Goal: Transaction & Acquisition: Obtain resource

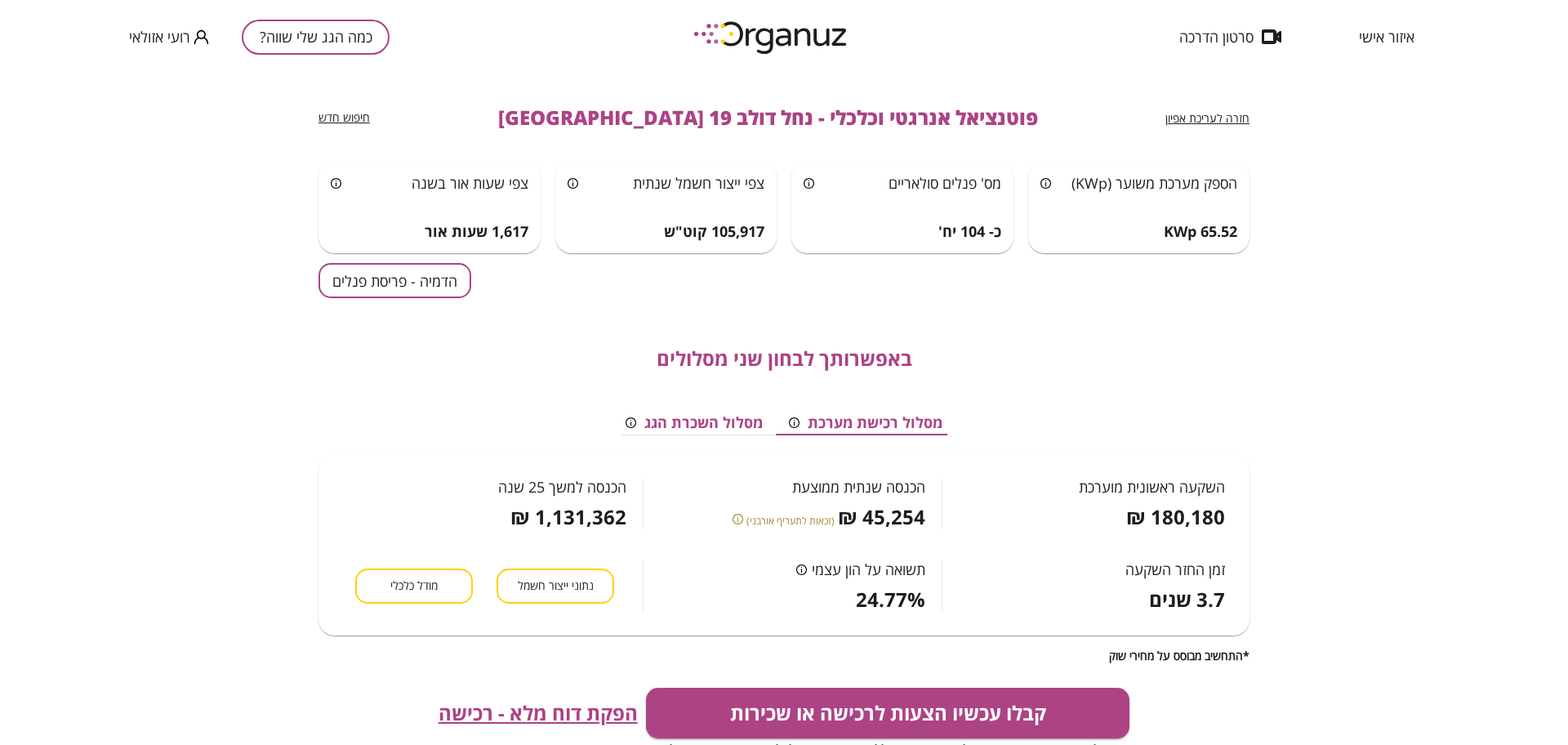
click at [343, 28] on button "כמה הגג שלי שווה?" at bounding box center [316, 37] width 148 height 35
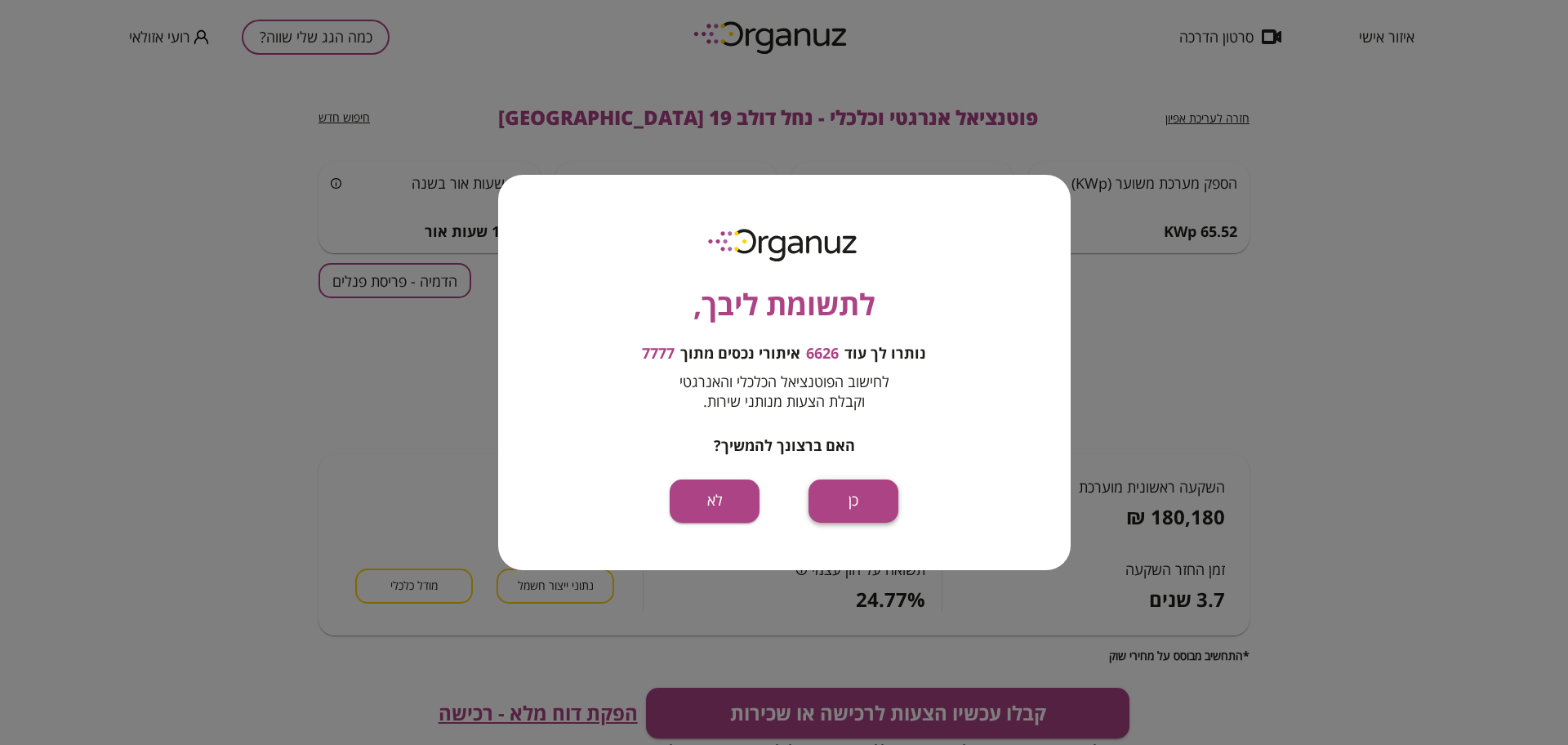
click at [847, 499] on button "כן" at bounding box center [853, 500] width 90 height 43
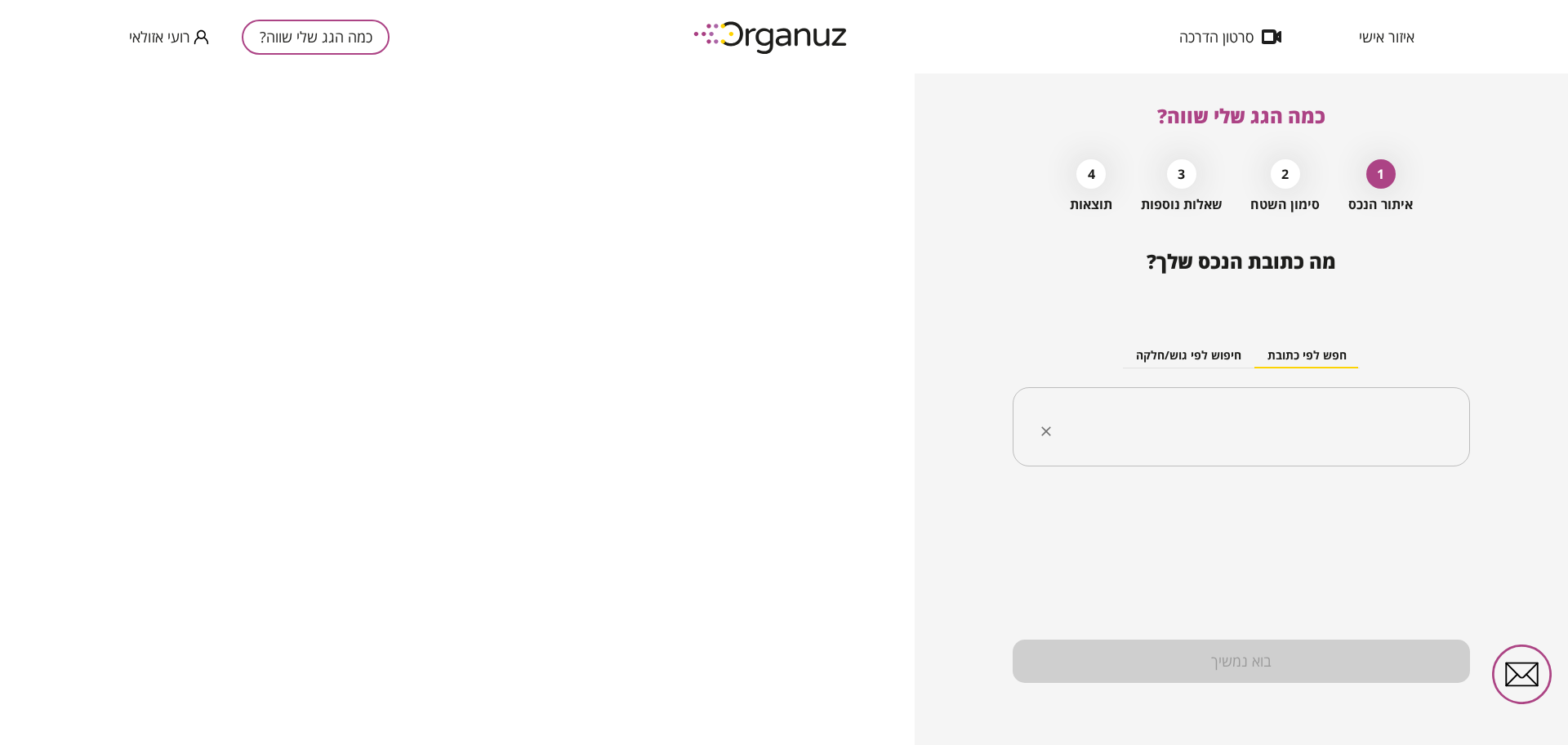
click at [1248, 426] on input "text" at bounding box center [1248, 427] width 406 height 41
paste input "**********"
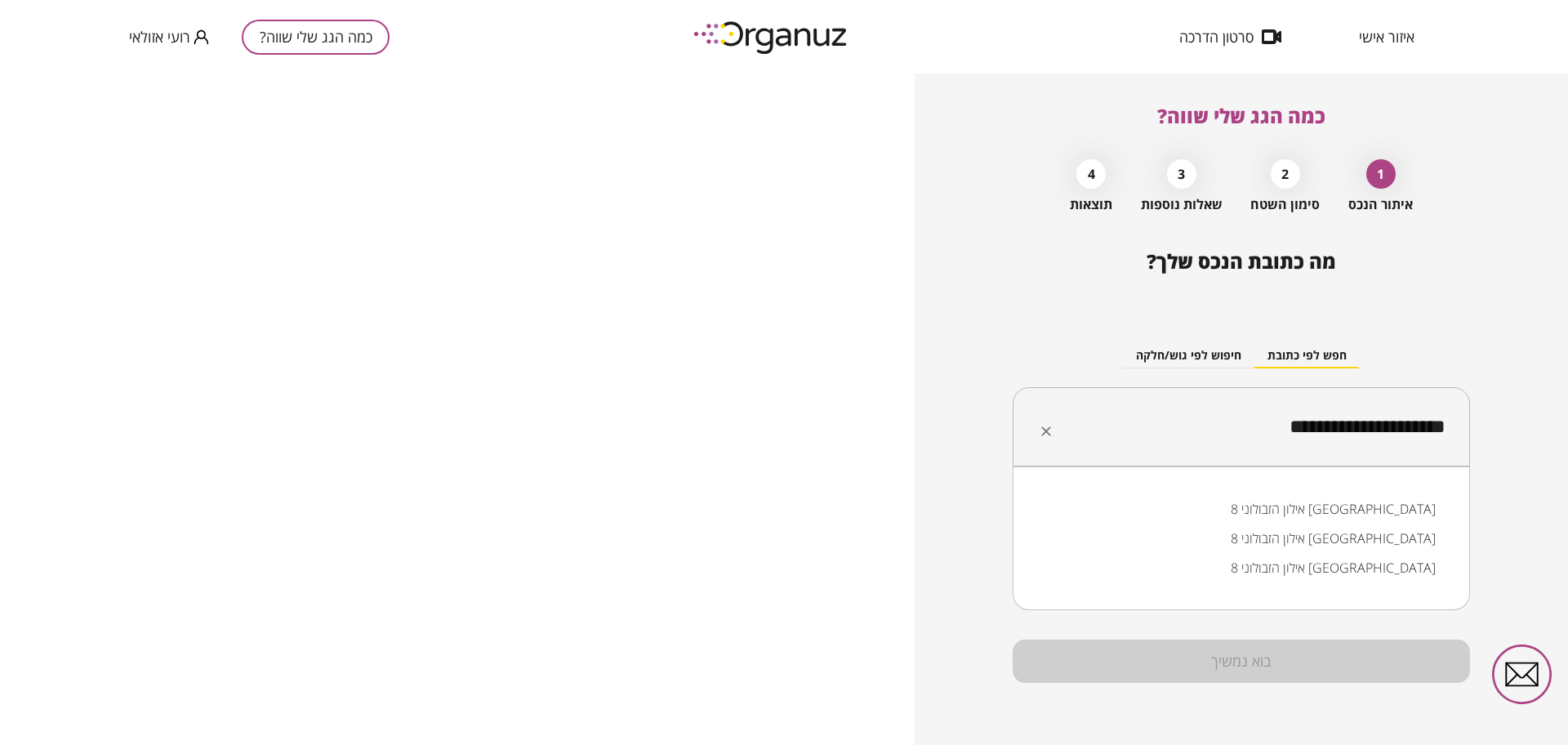
click at [1417, 508] on li "אילון הזבולוני 8 [GEOGRAPHIC_DATA]" at bounding box center [1241, 509] width 415 height 30
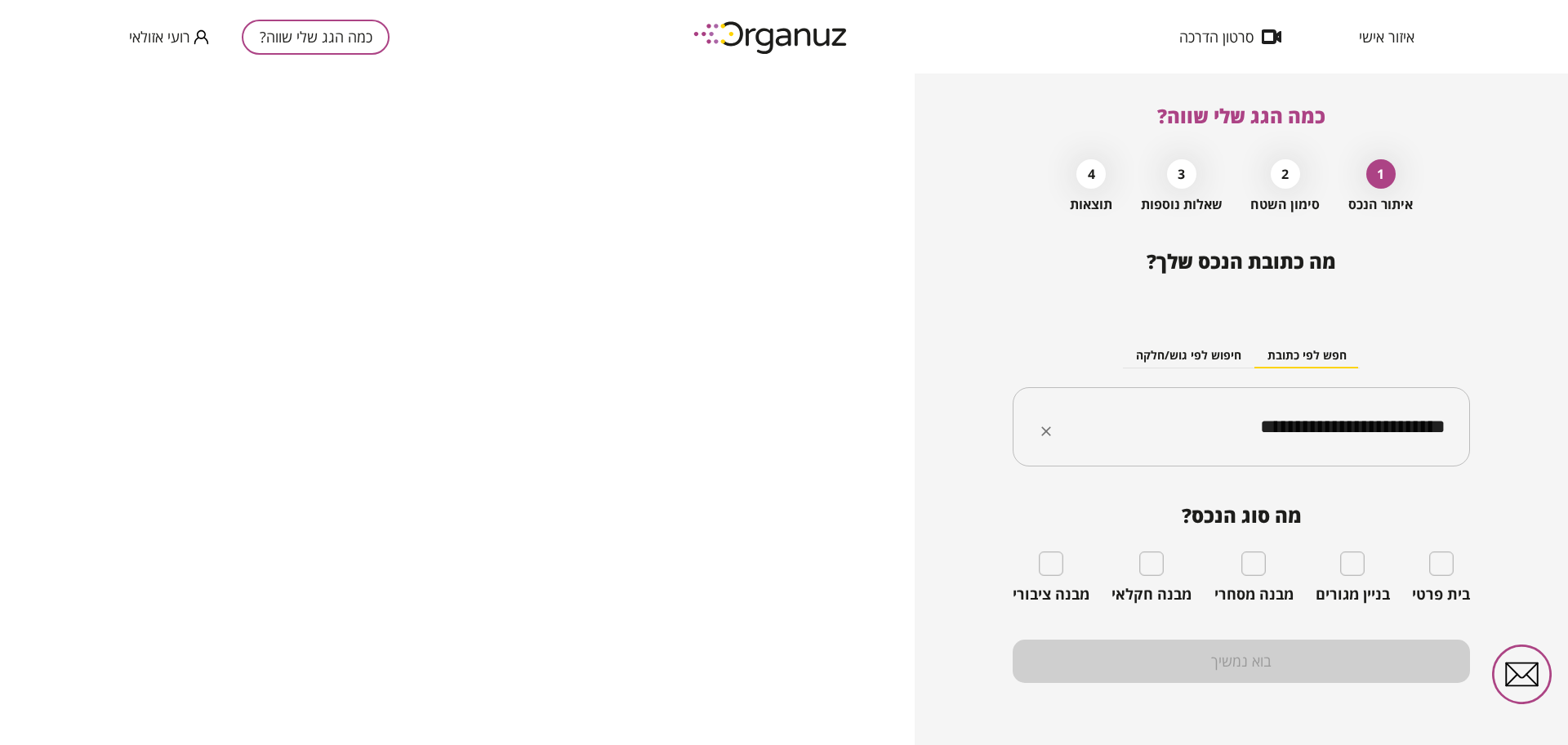
type input "**********"
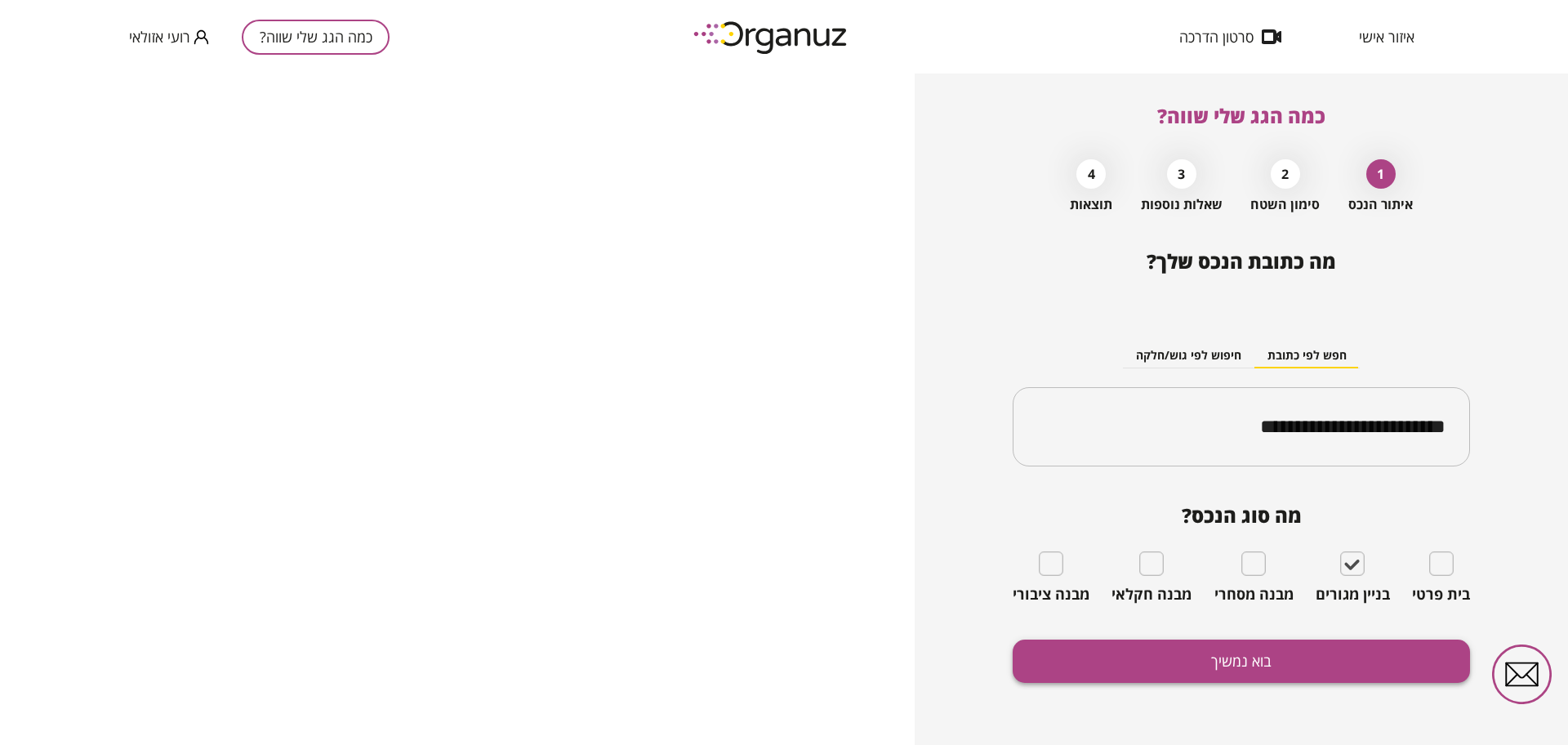
click at [1304, 669] on button "בוא נמשיך" at bounding box center [1241, 661] width 457 height 43
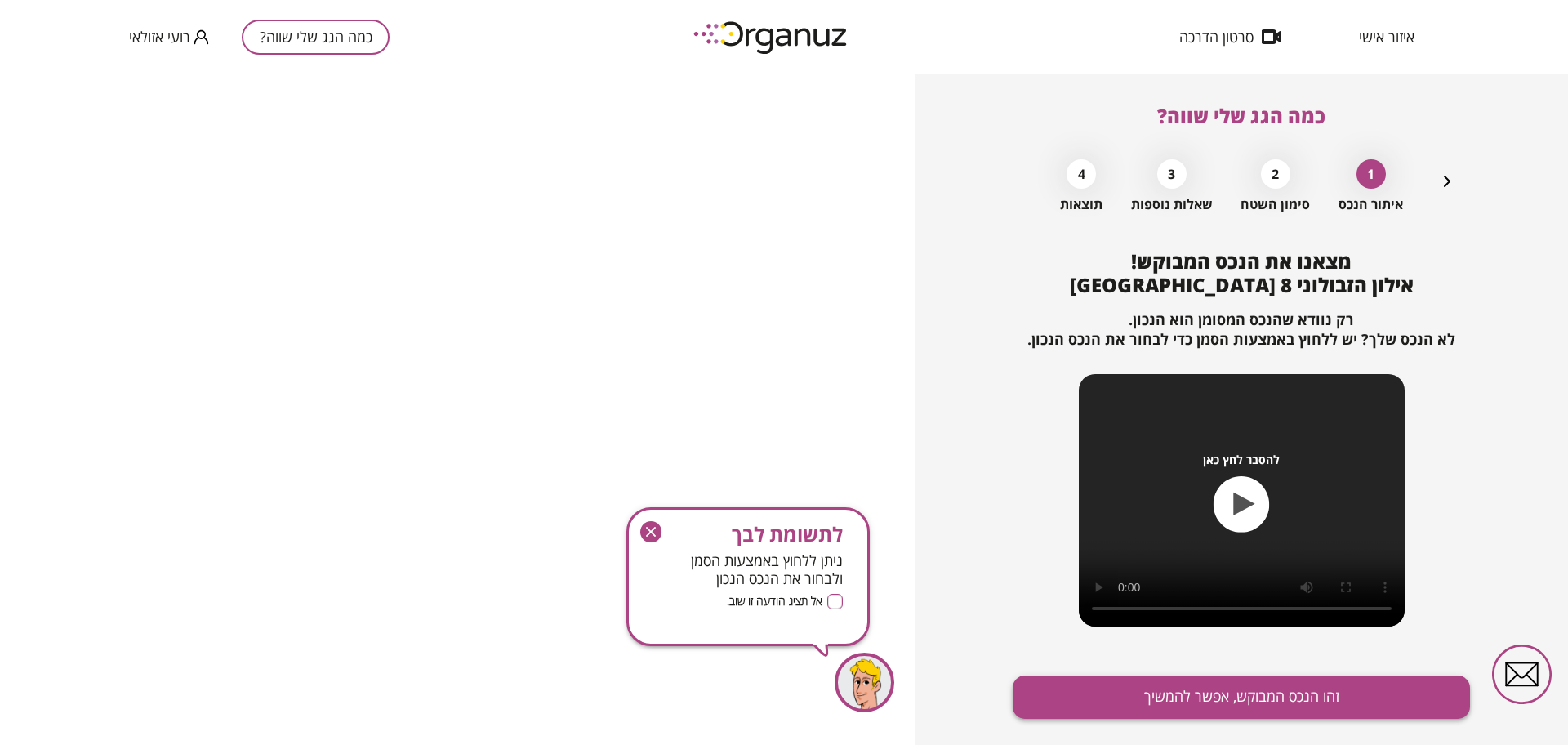
click at [1315, 693] on button "זהו הנכס המבוקש, אפשר להמשיך" at bounding box center [1241, 696] width 457 height 43
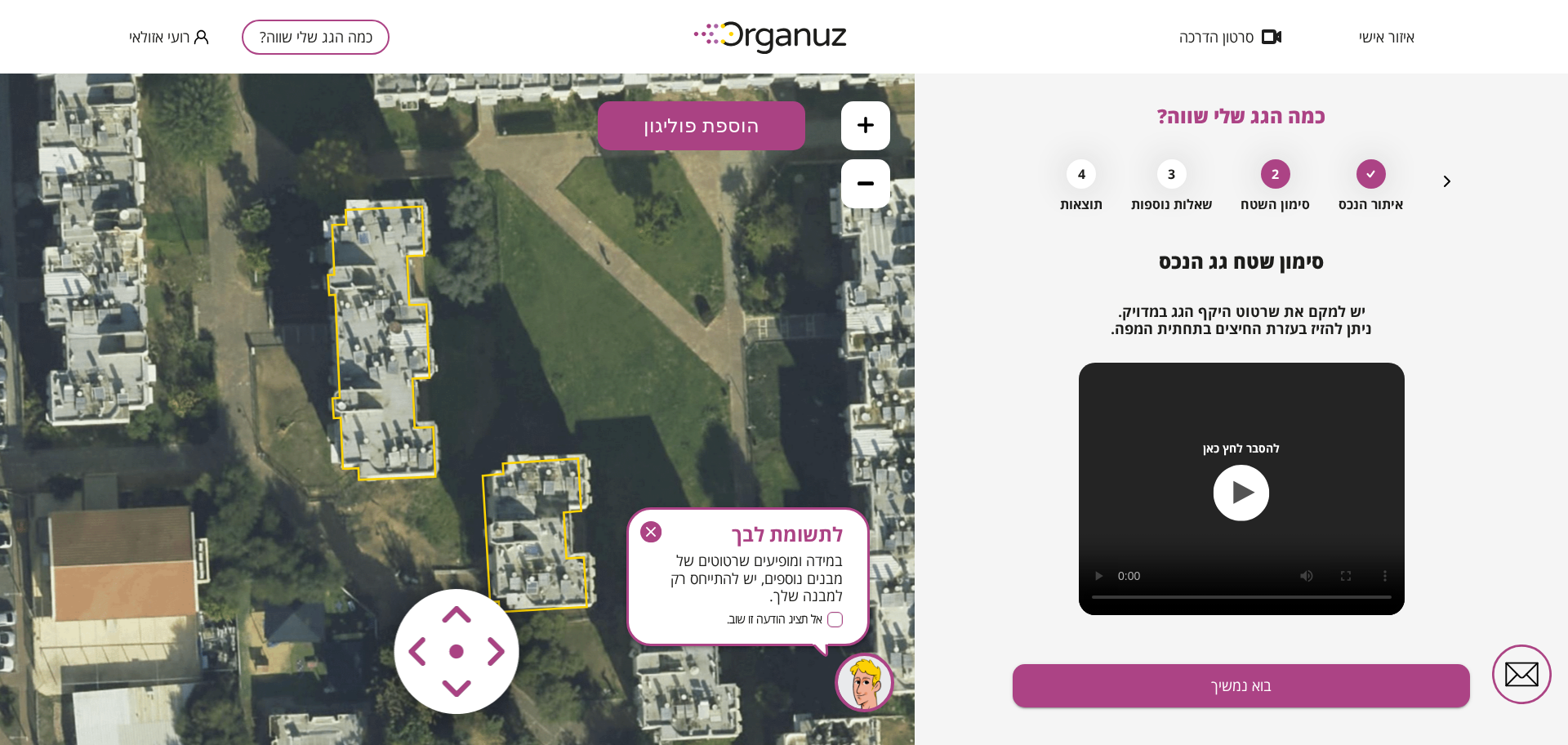
click at [650, 537] on icon "button" at bounding box center [650, 531] width 21 height 21
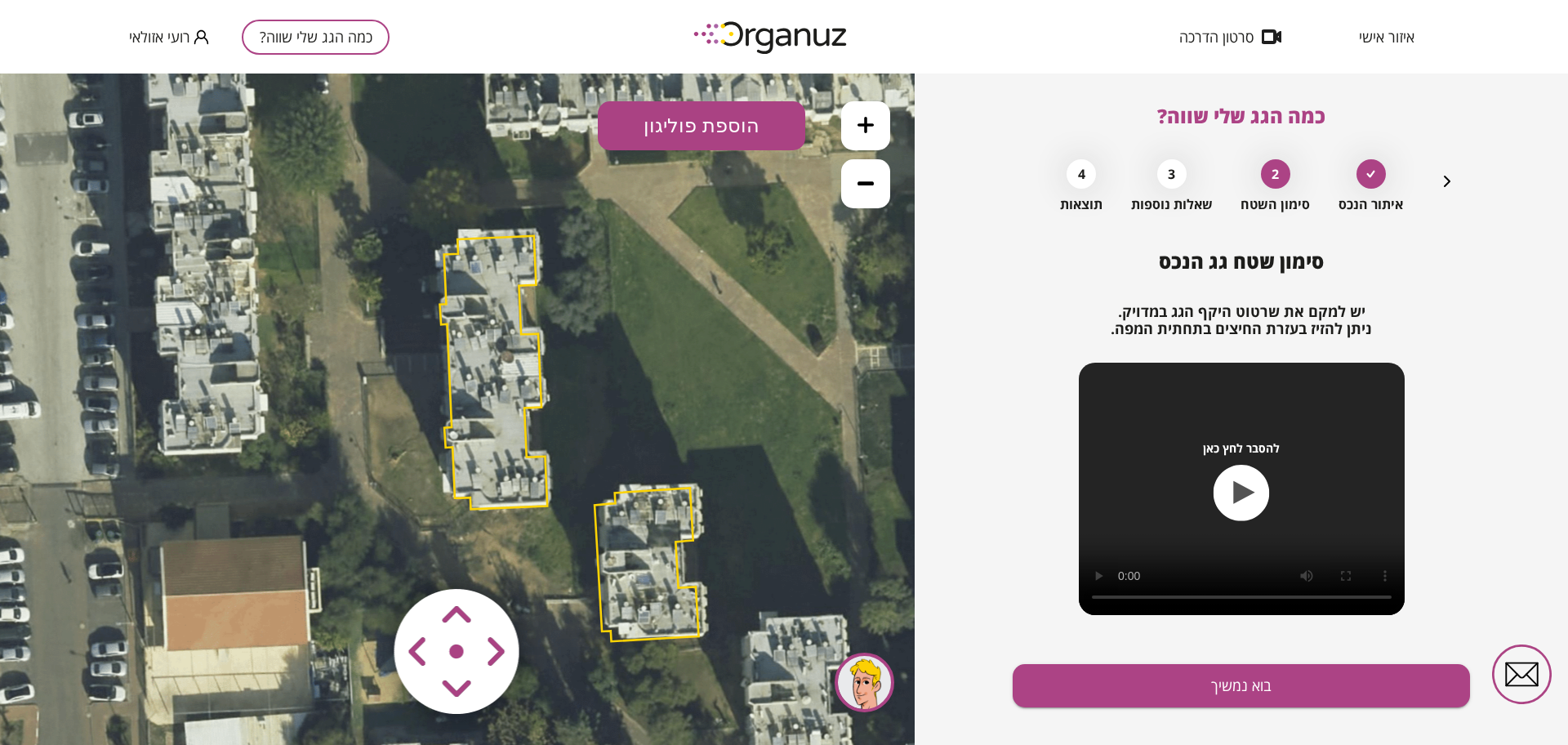
drag, startPoint x: 513, startPoint y: 379, endPoint x: 625, endPoint y: 408, distance: 115.7
click at [625, 408] on icon at bounding box center [568, 439] width 1249 height 1249
click at [887, 127] on button at bounding box center [865, 126] width 49 height 49
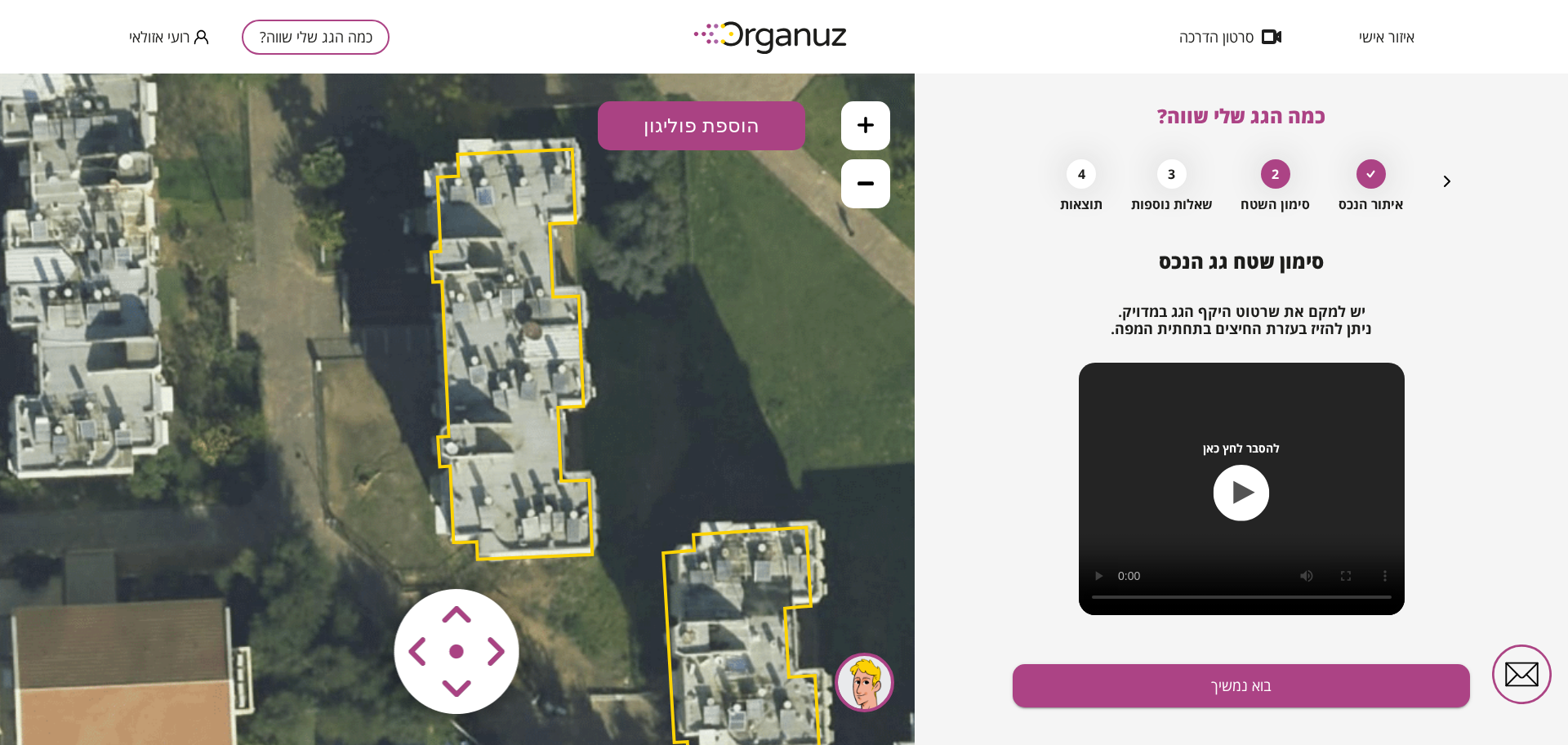
click at [360, 555] on area at bounding box center [360, 555] width 0 height 0
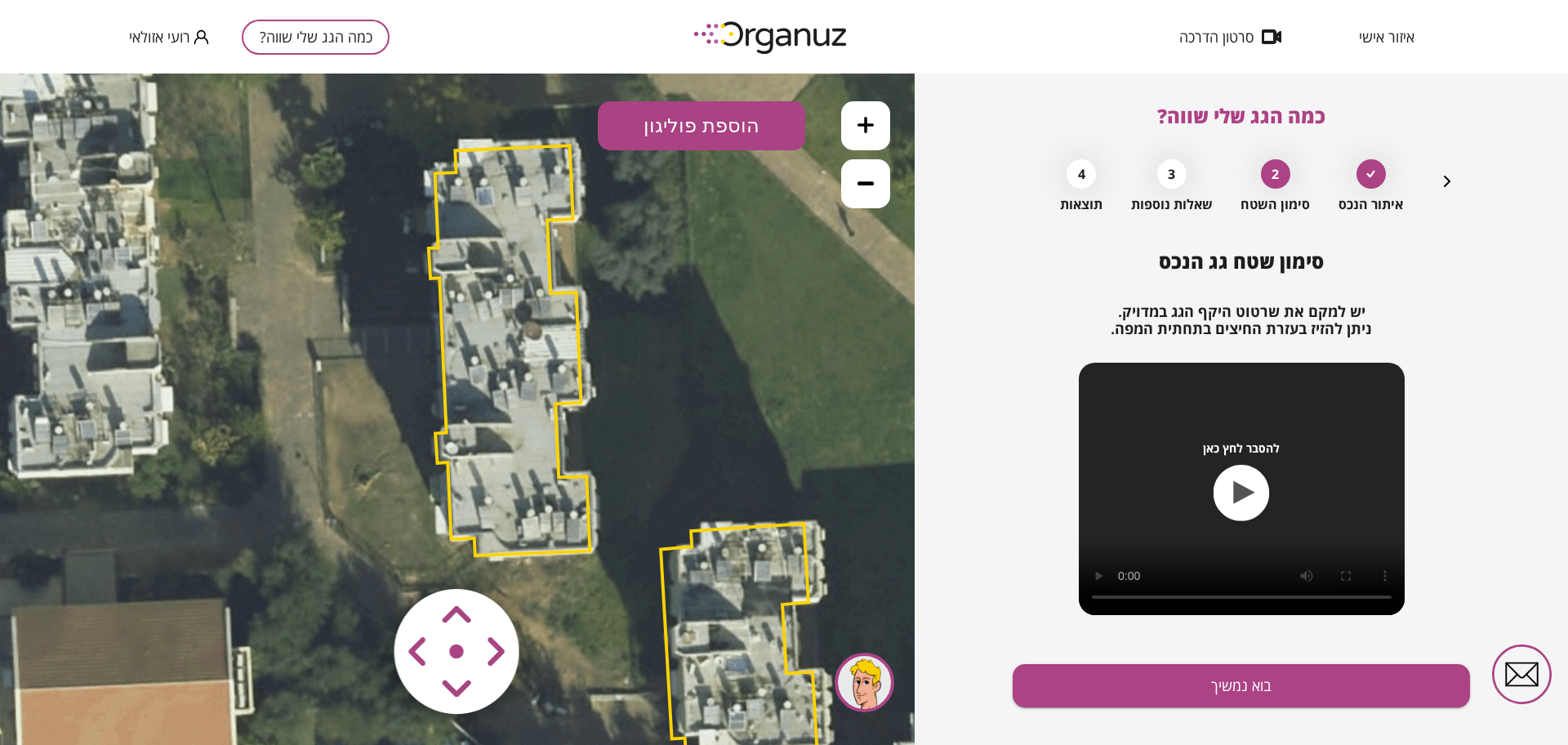
click at [360, 555] on area at bounding box center [360, 555] width 0 height 0
click at [500, 409] on polygon at bounding box center [509, 348] width 162 height 410
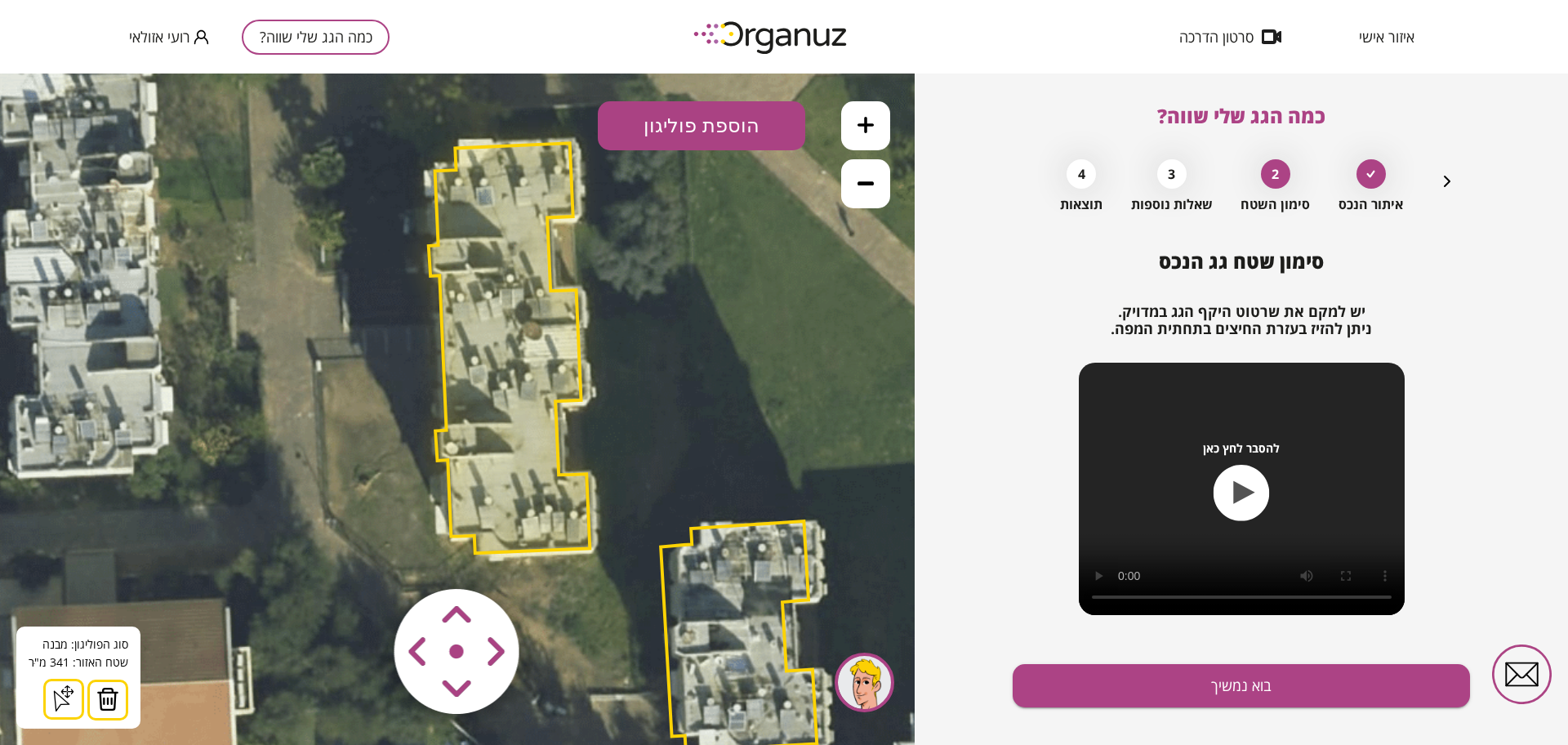
click at [115, 709] on img at bounding box center [107, 699] width 23 height 25
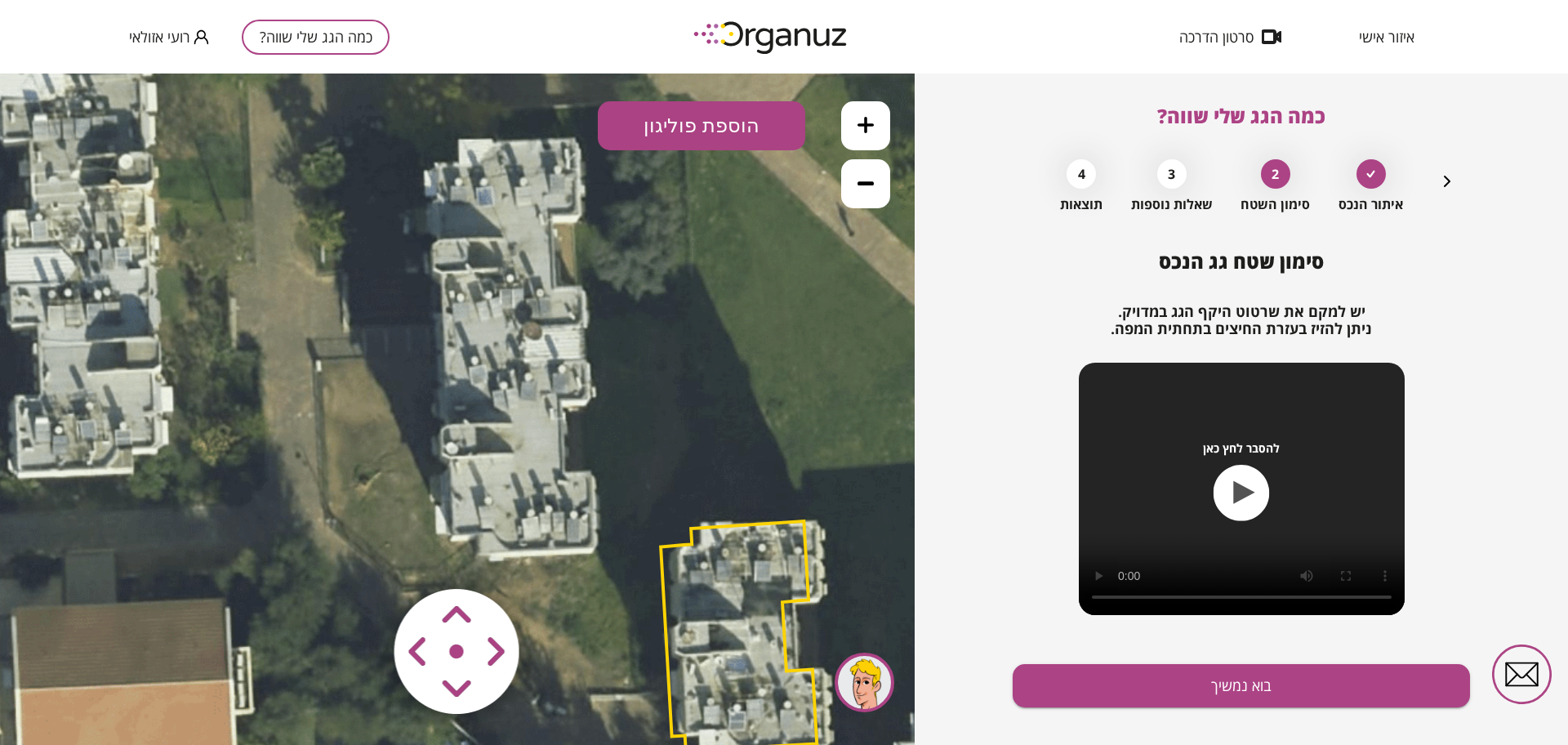
click at [669, 122] on button "הוספת פוליגון" at bounding box center [701, 126] width 208 height 49
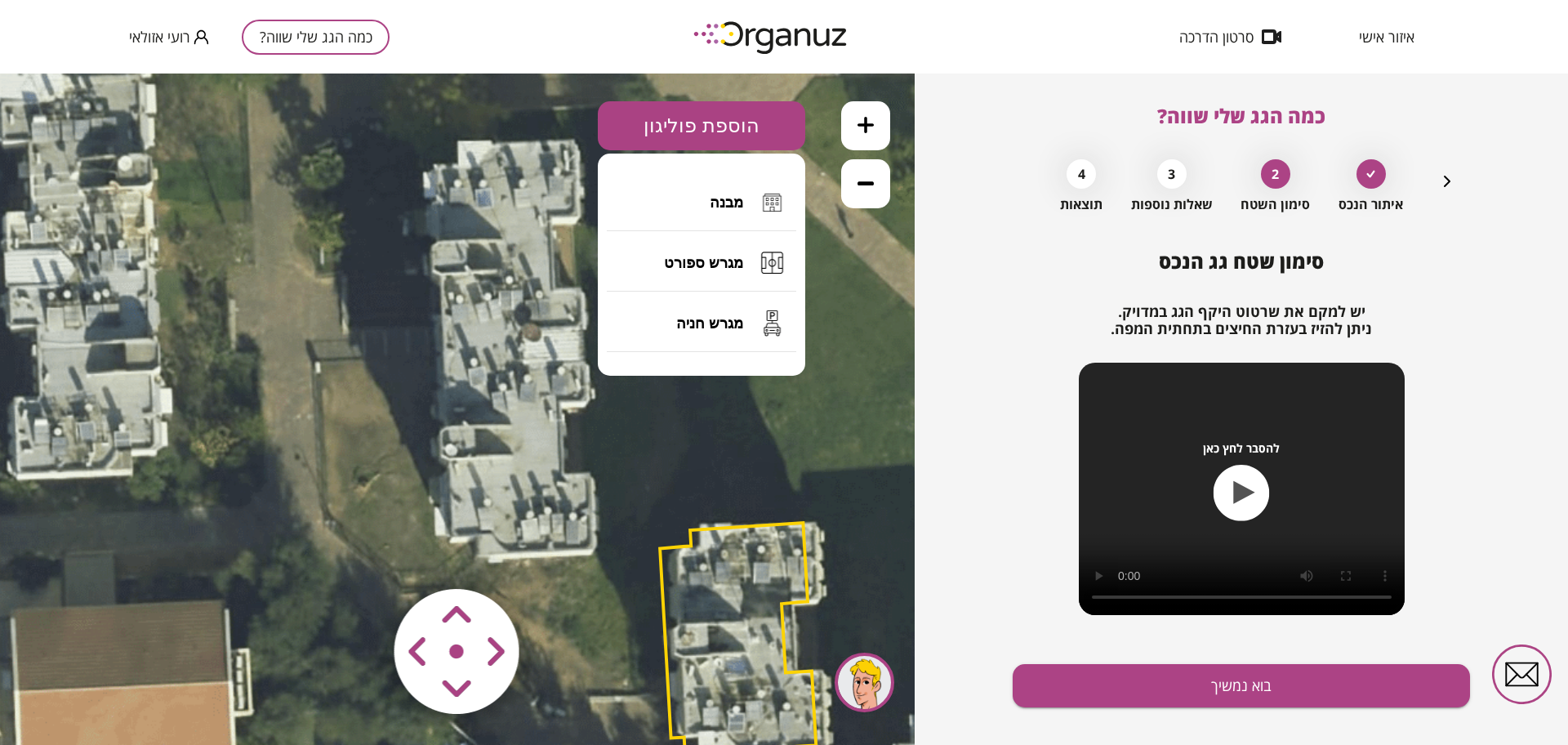
click at [687, 190] on button "מבנה" at bounding box center [701, 202] width 189 height 57
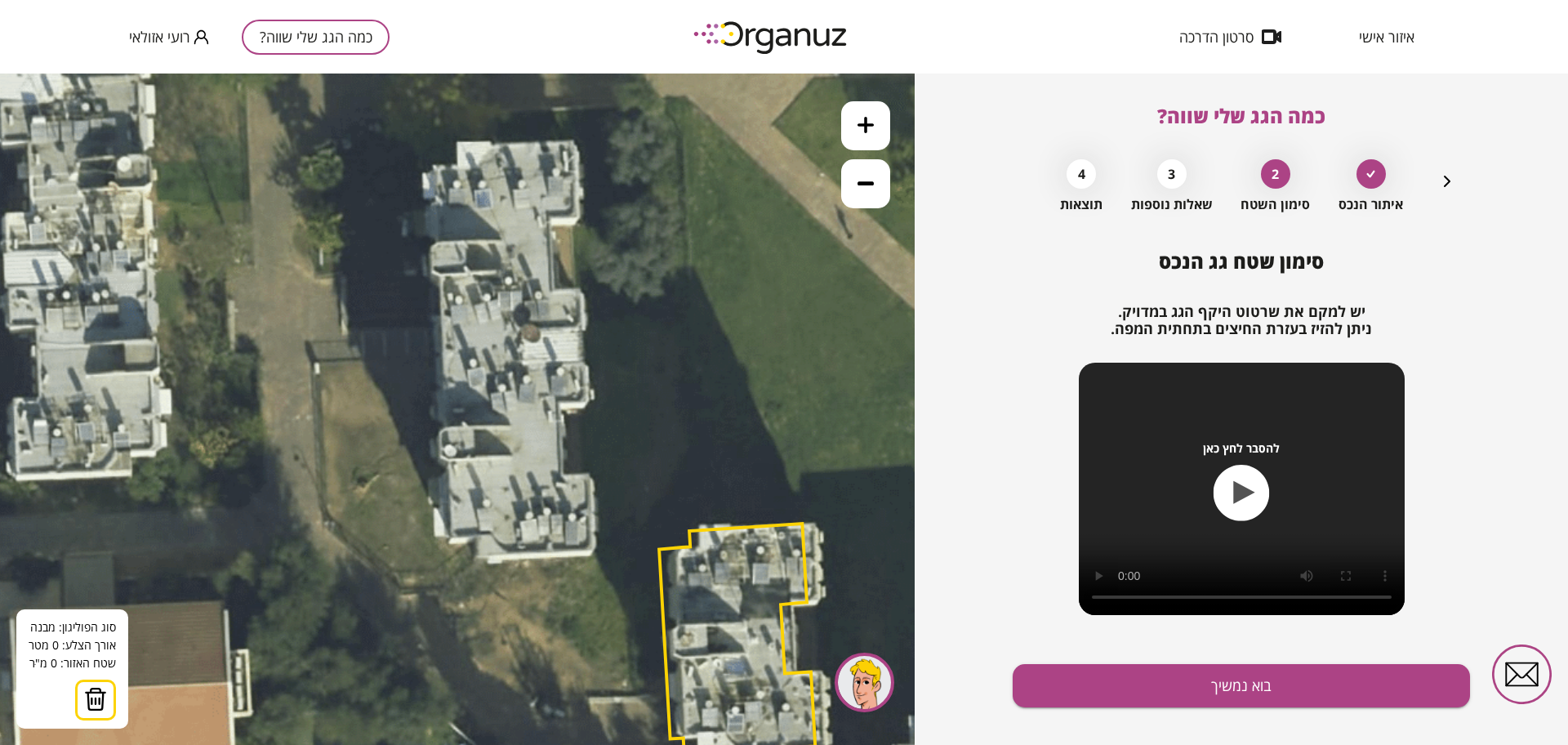
click at [457, 141] on icon at bounding box center [622, 457] width 1875 height 1874
click at [574, 139] on polygon at bounding box center [515, 140] width 116 height 2
click at [577, 217] on polygon at bounding box center [517, 178] width 120 height 78
click at [549, 217] on polygon at bounding box center [517, 178] width 120 height 78
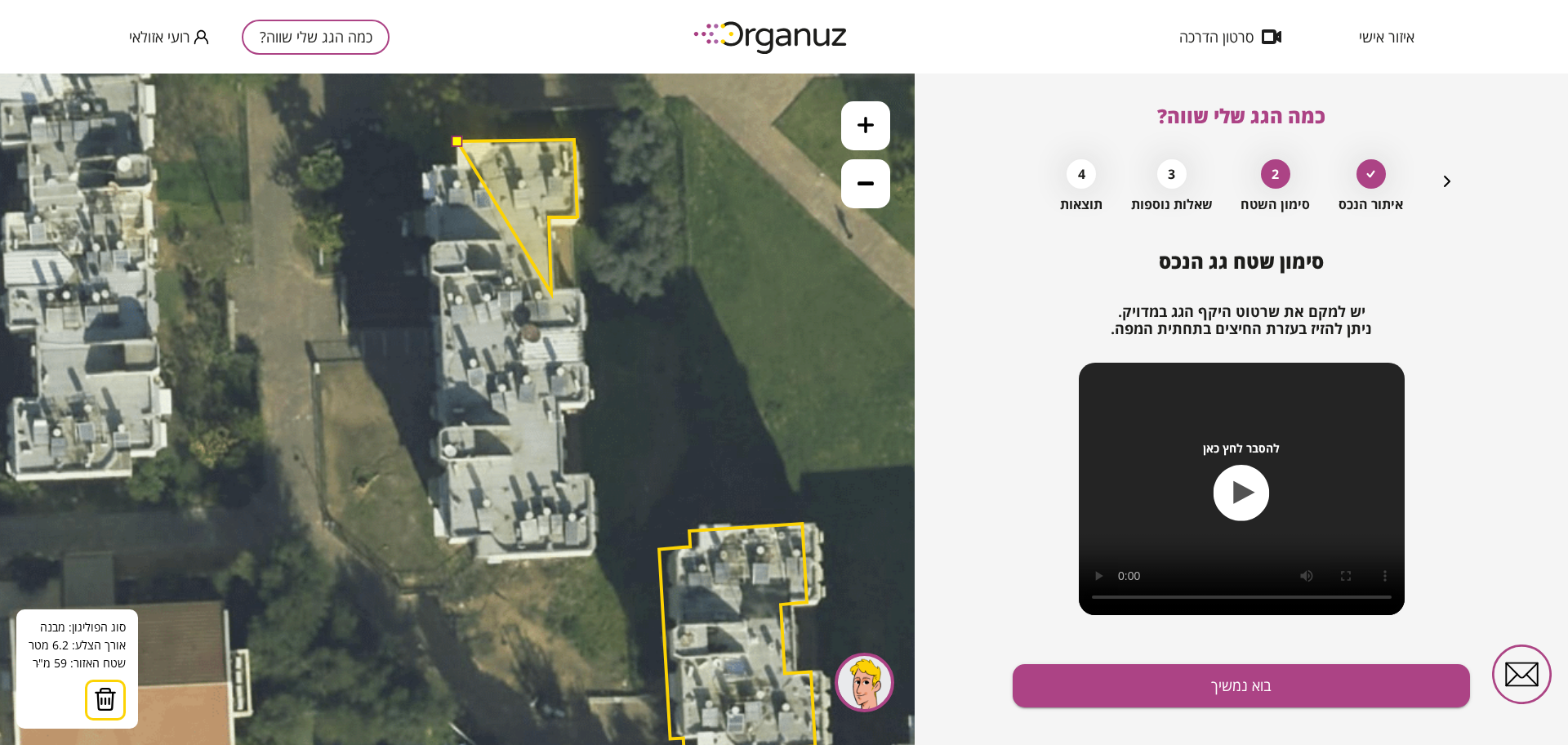
click at [551, 294] on polygon at bounding box center [517, 216] width 120 height 153
click at [580, 292] on polygon at bounding box center [518, 216] width 123 height 153
click at [586, 401] on polygon at bounding box center [522, 270] width 129 height 261
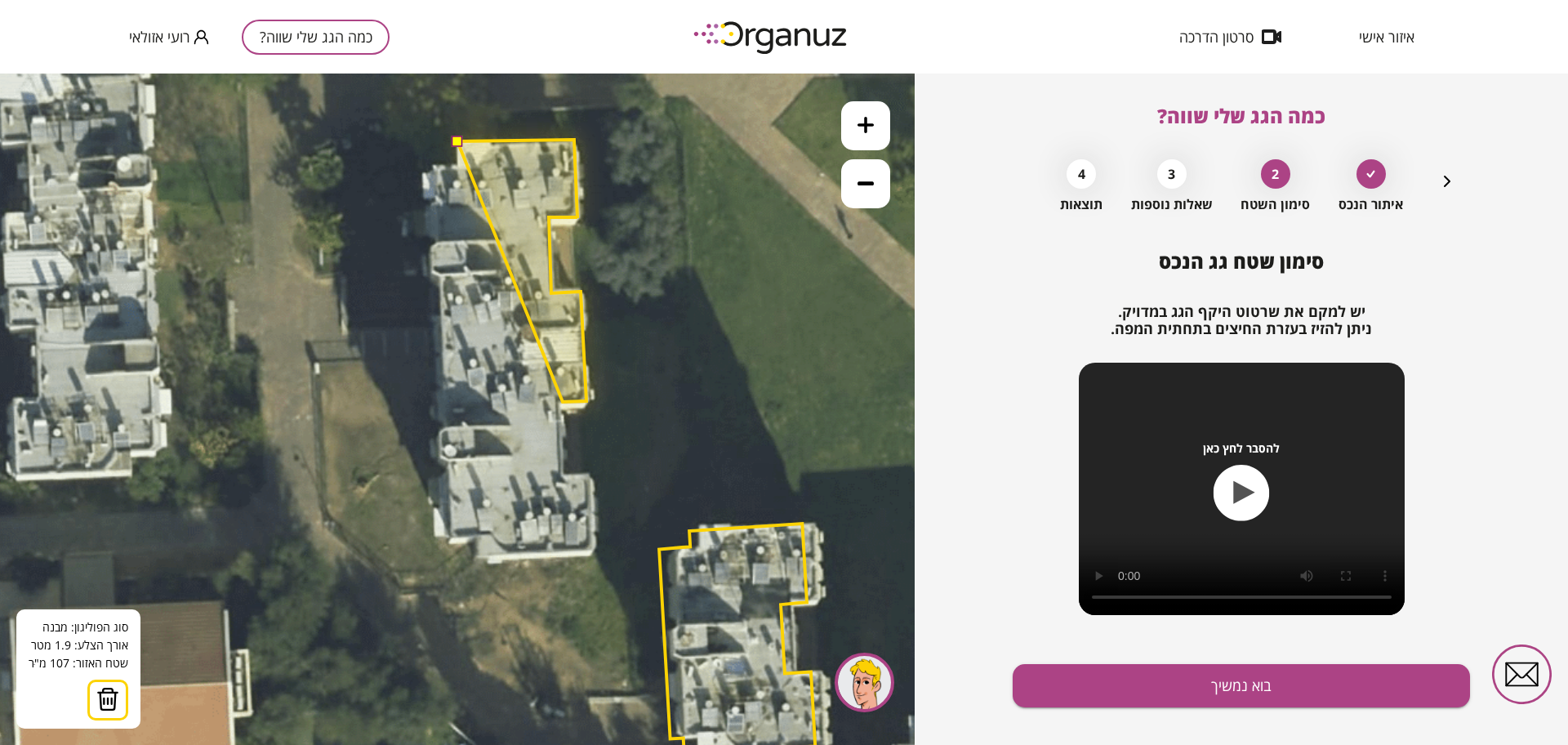
click at [562, 402] on polygon at bounding box center [522, 270] width 129 height 262
click at [562, 477] on polygon at bounding box center [522, 307] width 129 height 337
click at [587, 475] on polygon at bounding box center [522, 307] width 130 height 337
click at [593, 553] on icon at bounding box center [622, 457] width 1875 height 1874
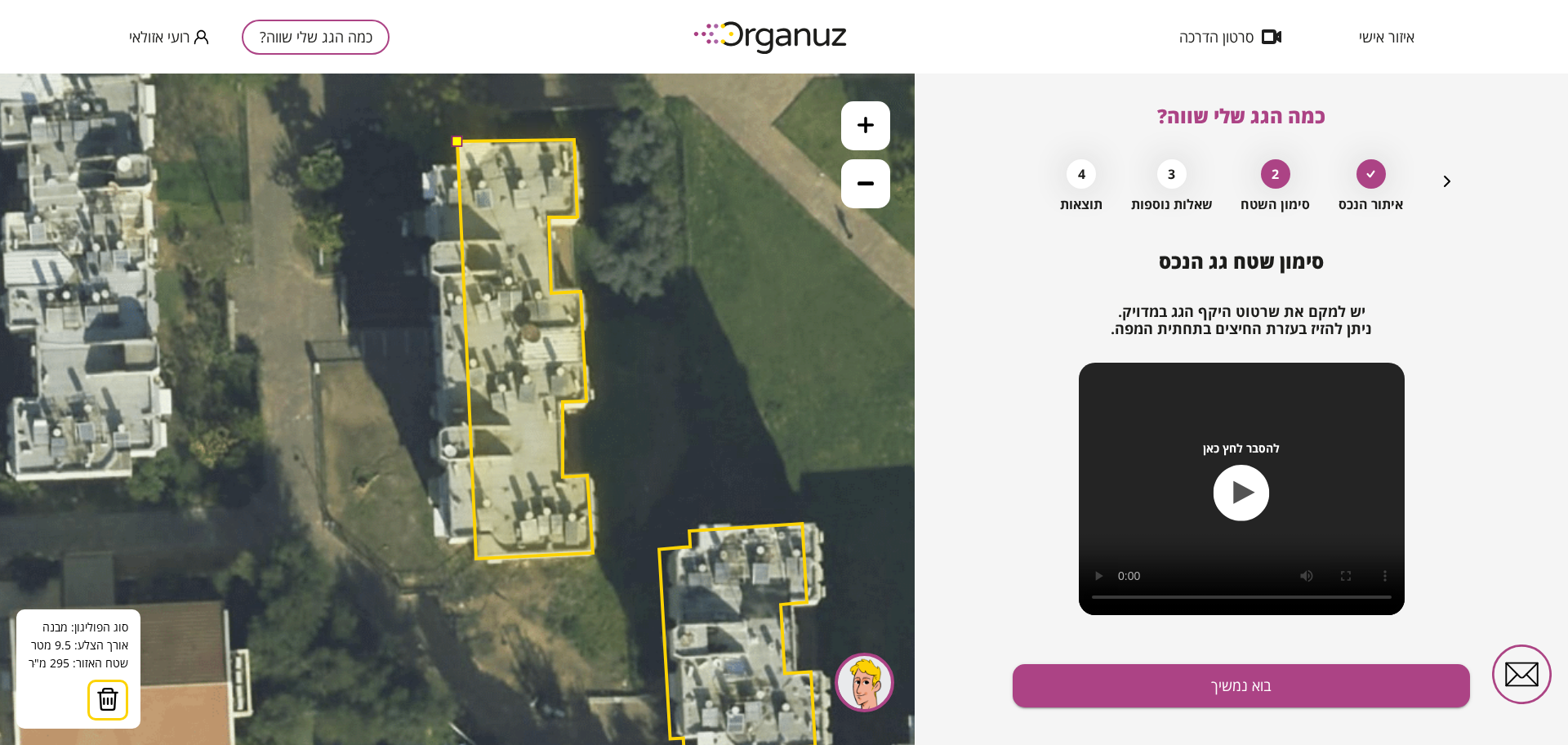
click at [477, 559] on polygon at bounding box center [525, 349] width 136 height 419
click at [478, 558] on polygon at bounding box center [525, 348] width 136 height 418
click at [477, 539] on polygon at bounding box center [525, 348] width 136 height 418
click at [449, 539] on polygon at bounding box center [521, 348] width 145 height 418
click at [448, 464] on polygon at bounding box center [521, 348] width 146 height 418
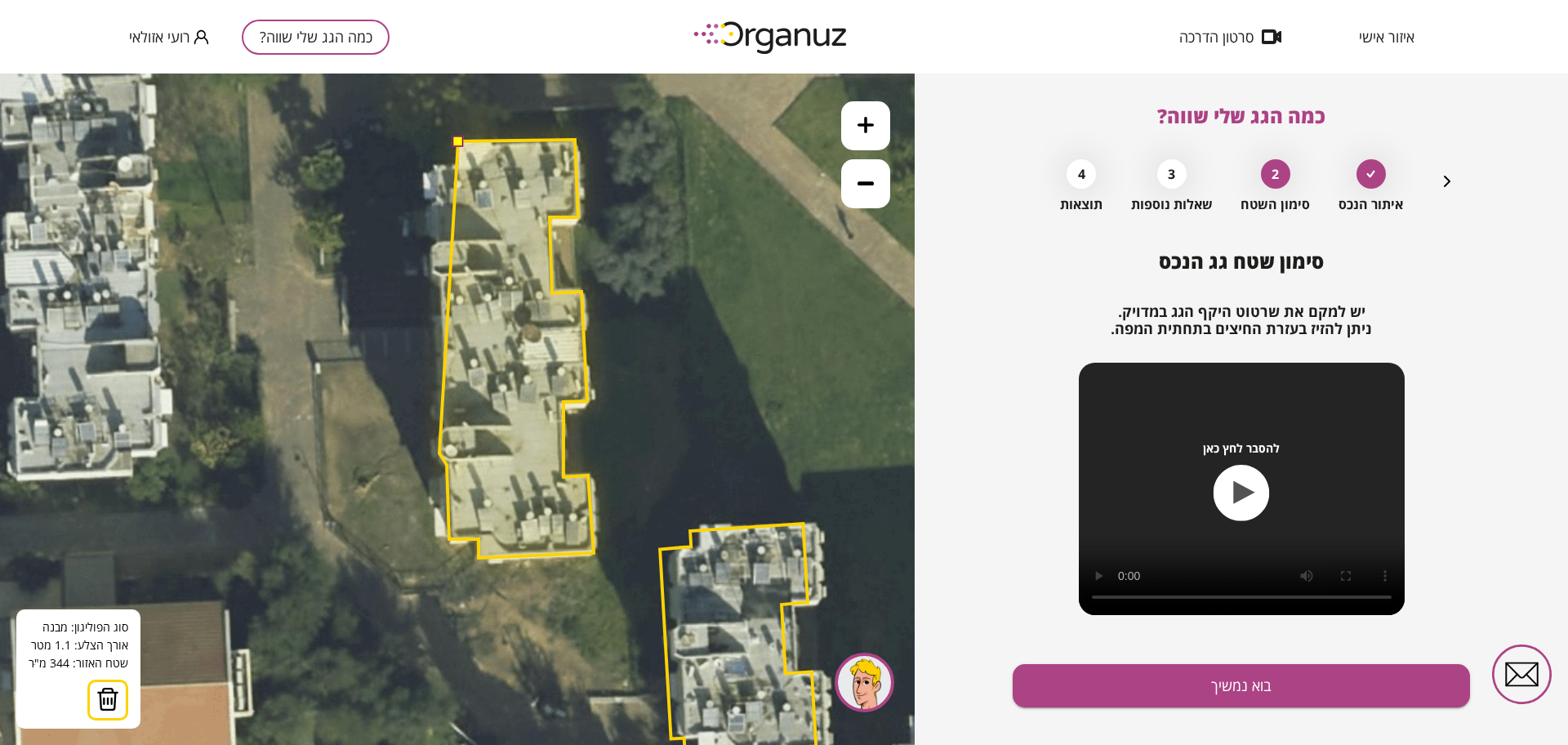
click at [440, 450] on polygon at bounding box center [516, 348] width 154 height 418
click at [438, 440] on polygon at bounding box center [515, 347] width 156 height 418
click at [441, 434] on polygon at bounding box center [517, 346] width 152 height 418
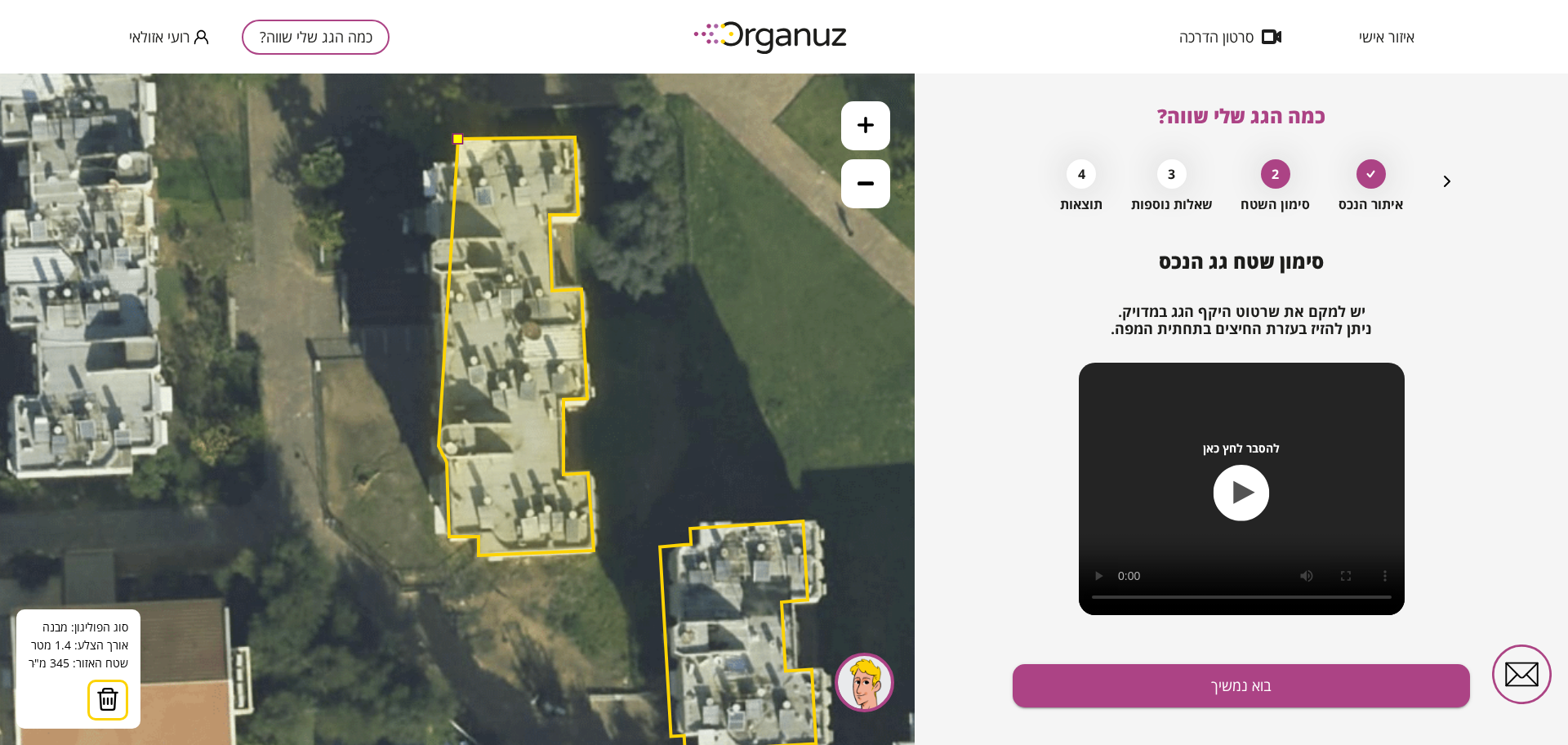
click at [439, 446] on polygon at bounding box center [516, 346] width 155 height 418
click at [442, 429] on polygon at bounding box center [516, 346] width 155 height 418
click at [440, 429] on polygon at bounding box center [517, 346] width 155 height 418
click at [445, 425] on polygon at bounding box center [517, 346] width 155 height 418
click at [441, 271] on polygon at bounding box center [517, 346] width 155 height 418
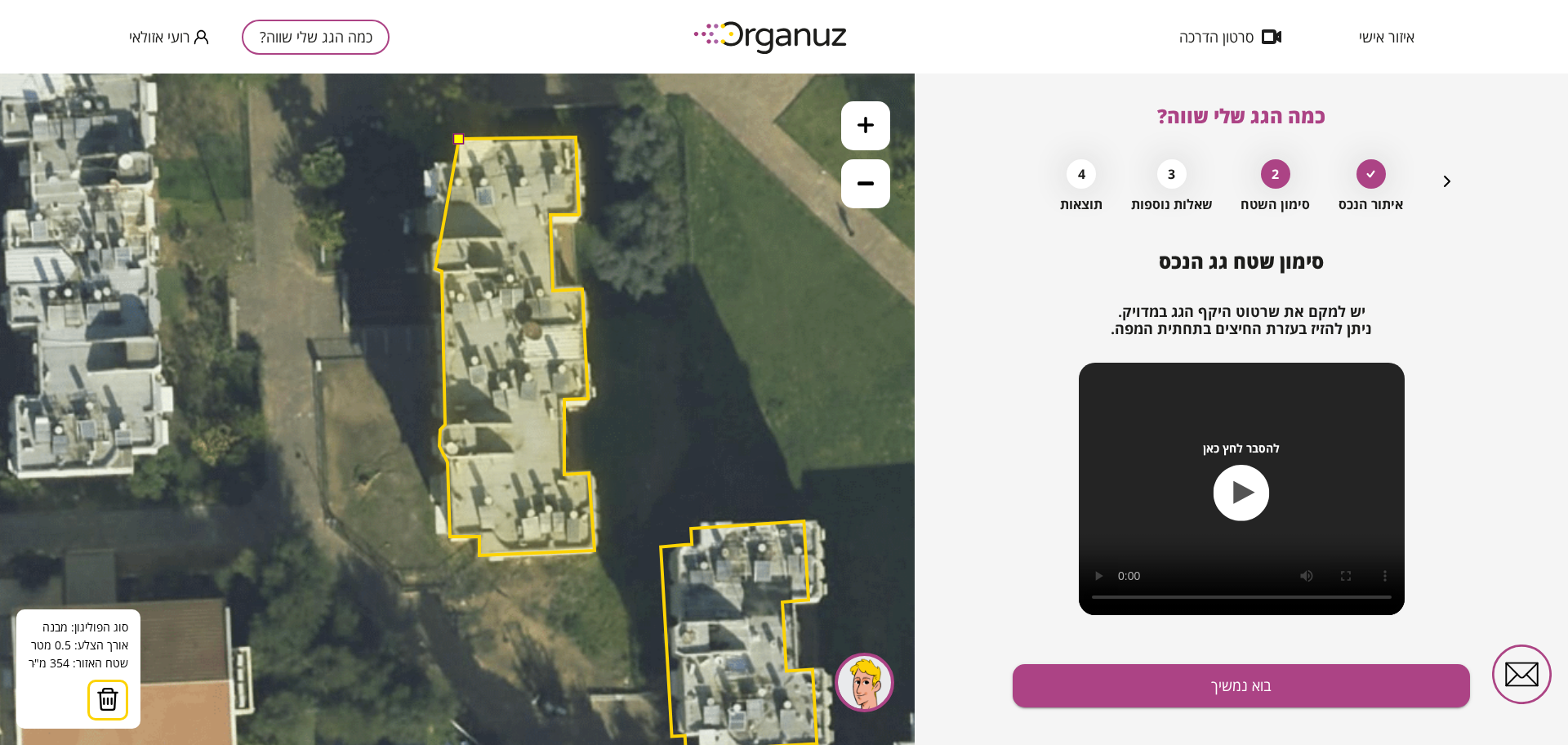
click at [435, 269] on polygon at bounding box center [514, 346] width 159 height 418
click at [433, 259] on polygon at bounding box center [513, 346] width 162 height 418
click at [431, 246] on polygon at bounding box center [513, 344] width 163 height 418
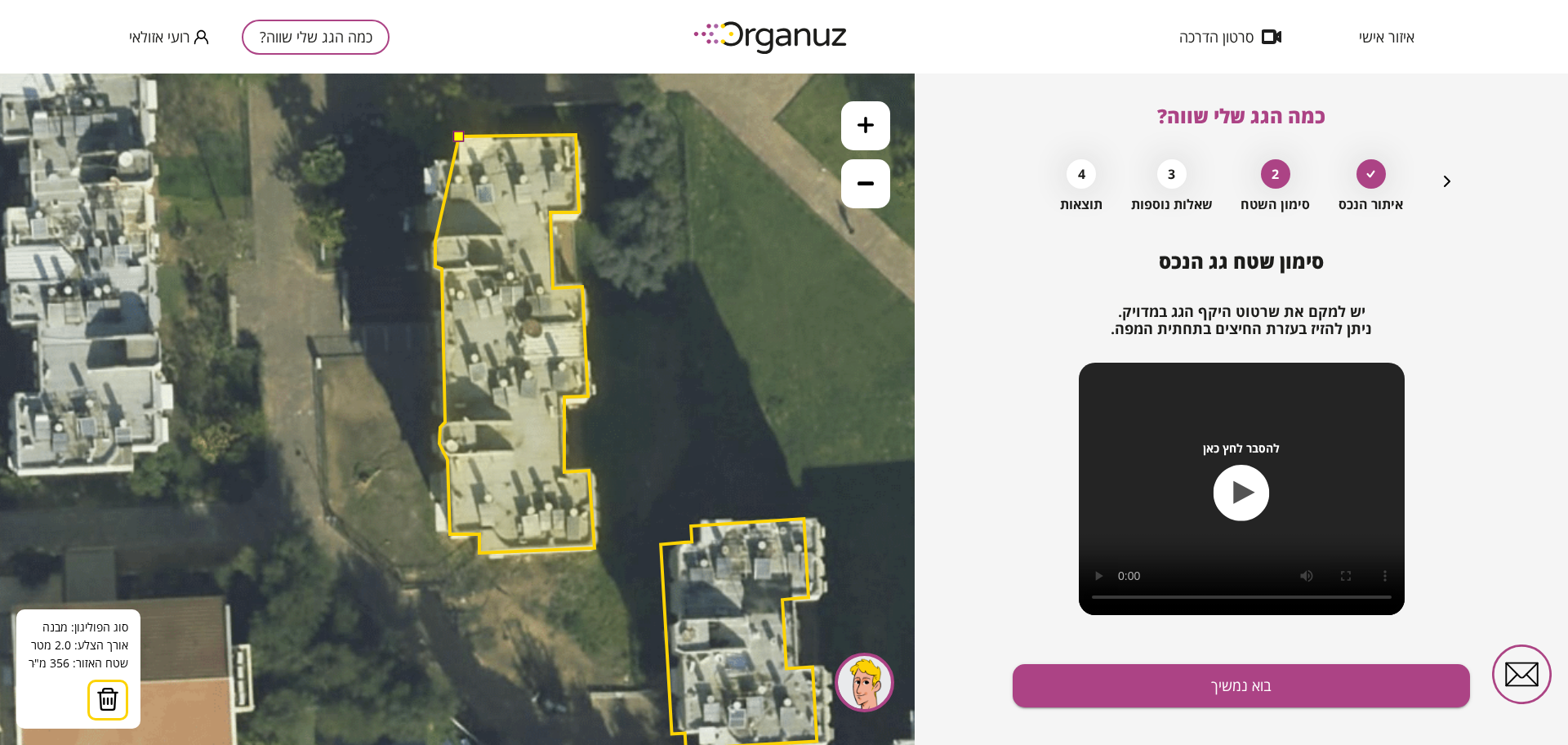
click at [436, 238] on polygon at bounding box center [514, 343] width 159 height 418
click at [429, 234] on polygon at bounding box center [512, 342] width 165 height 418
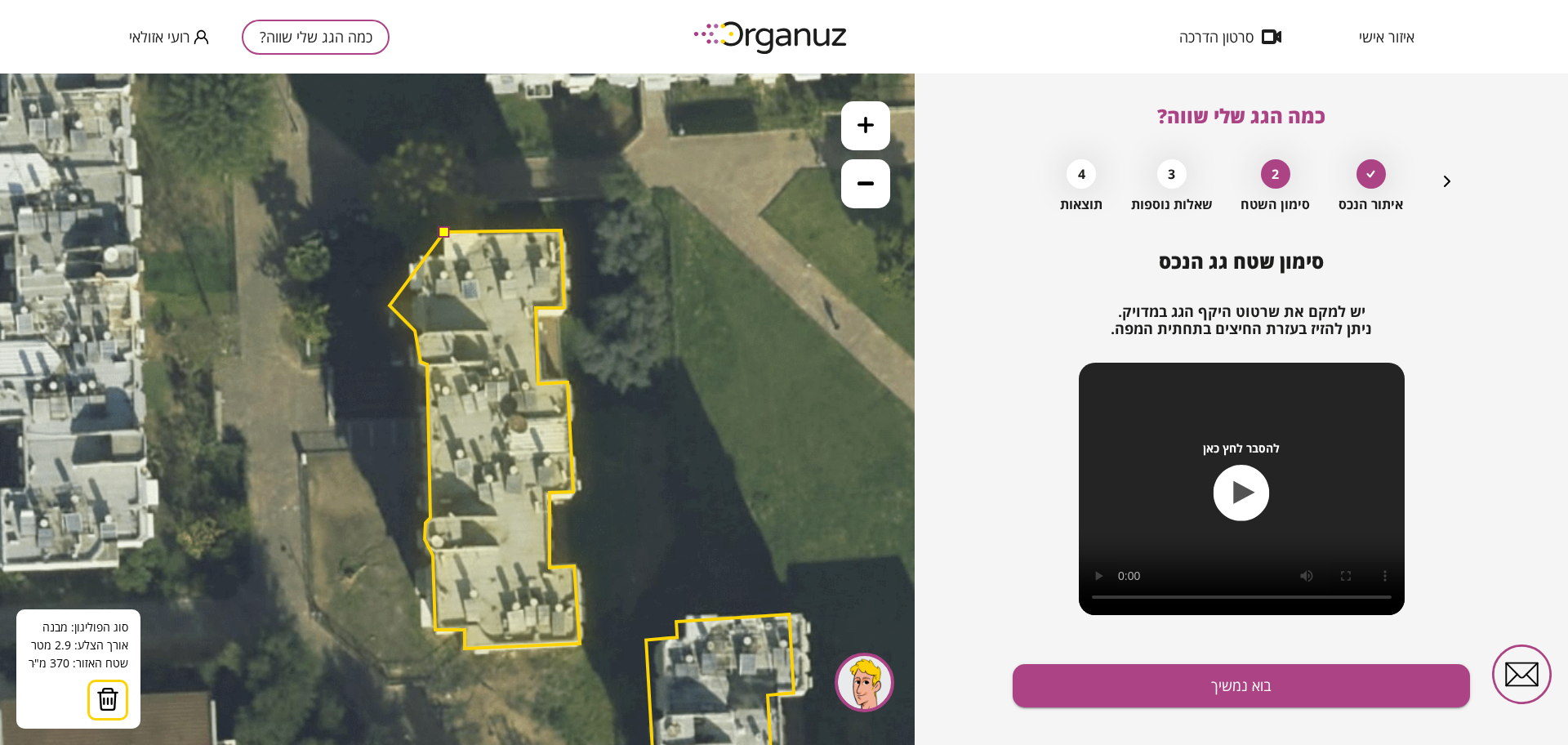
drag, startPoint x: 404, startPoint y: 202, endPoint x: 388, endPoint y: 307, distance: 106.2
click at [390, 307] on polygon at bounding box center [485, 439] width 190 height 418
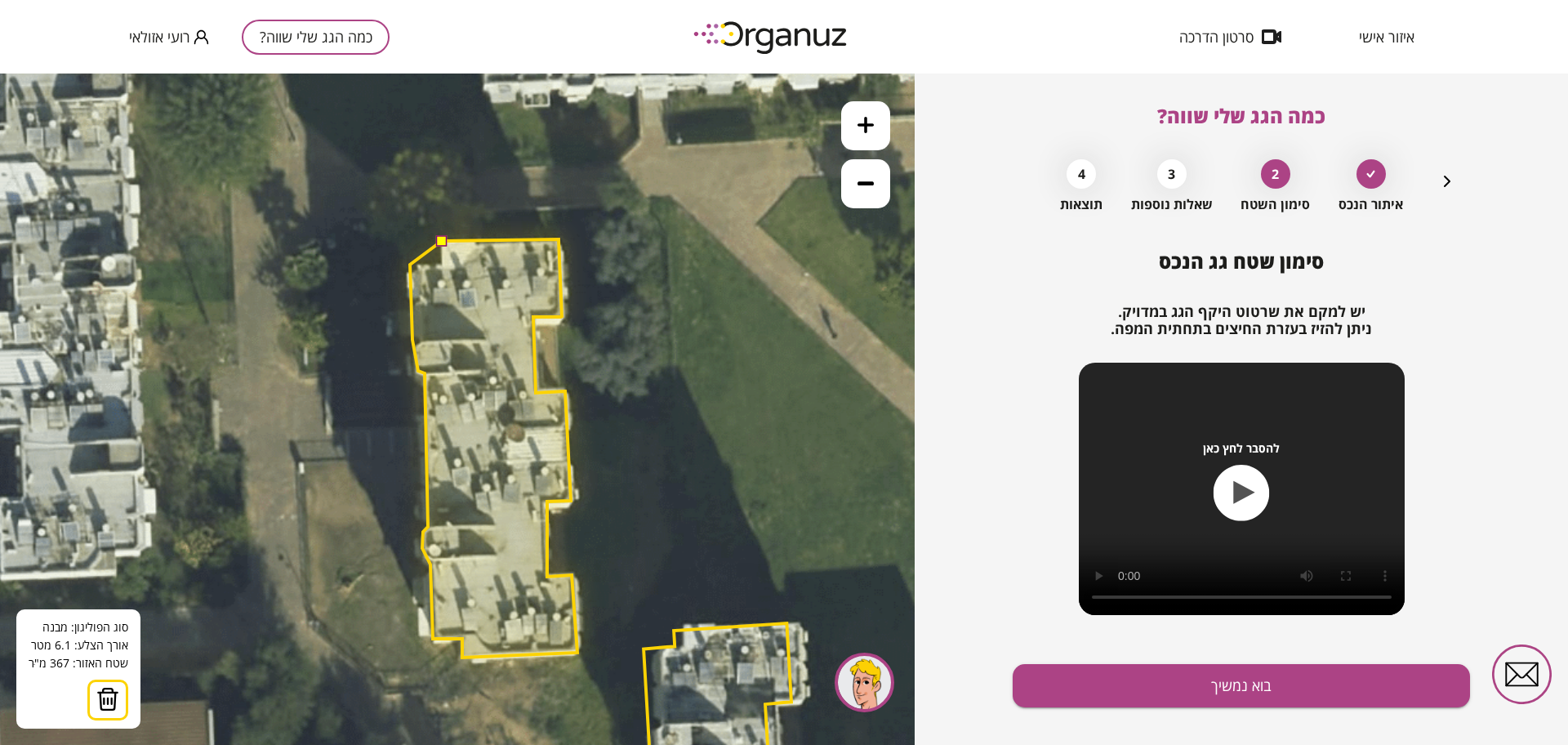
click at [410, 265] on polygon at bounding box center [493, 448] width 167 height 418
click at [439, 265] on polygon at bounding box center [493, 448] width 167 height 418
click at [440, 237] on button at bounding box center [440, 240] width 11 height 11
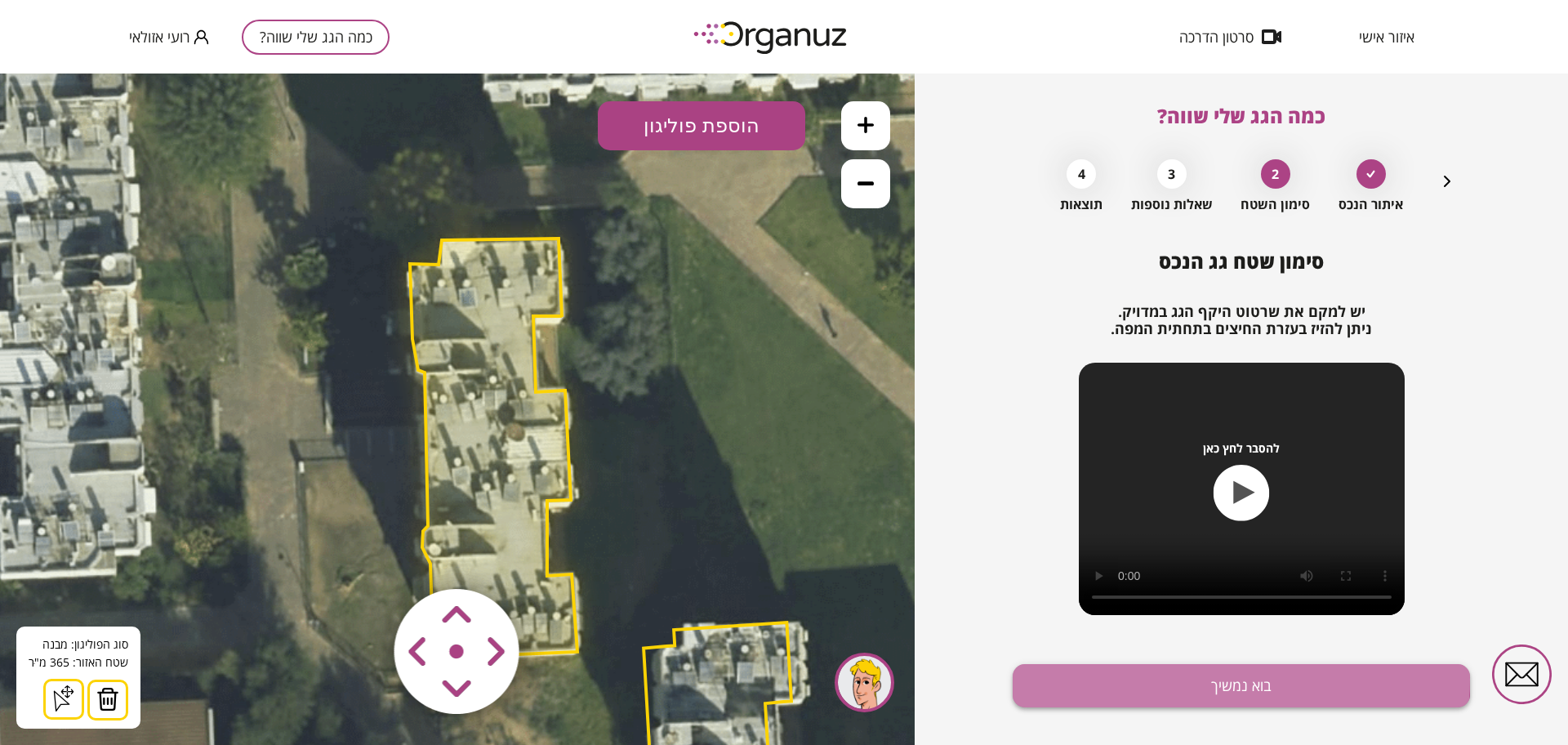
click at [1227, 679] on button "בוא נמשיך" at bounding box center [1241, 685] width 457 height 43
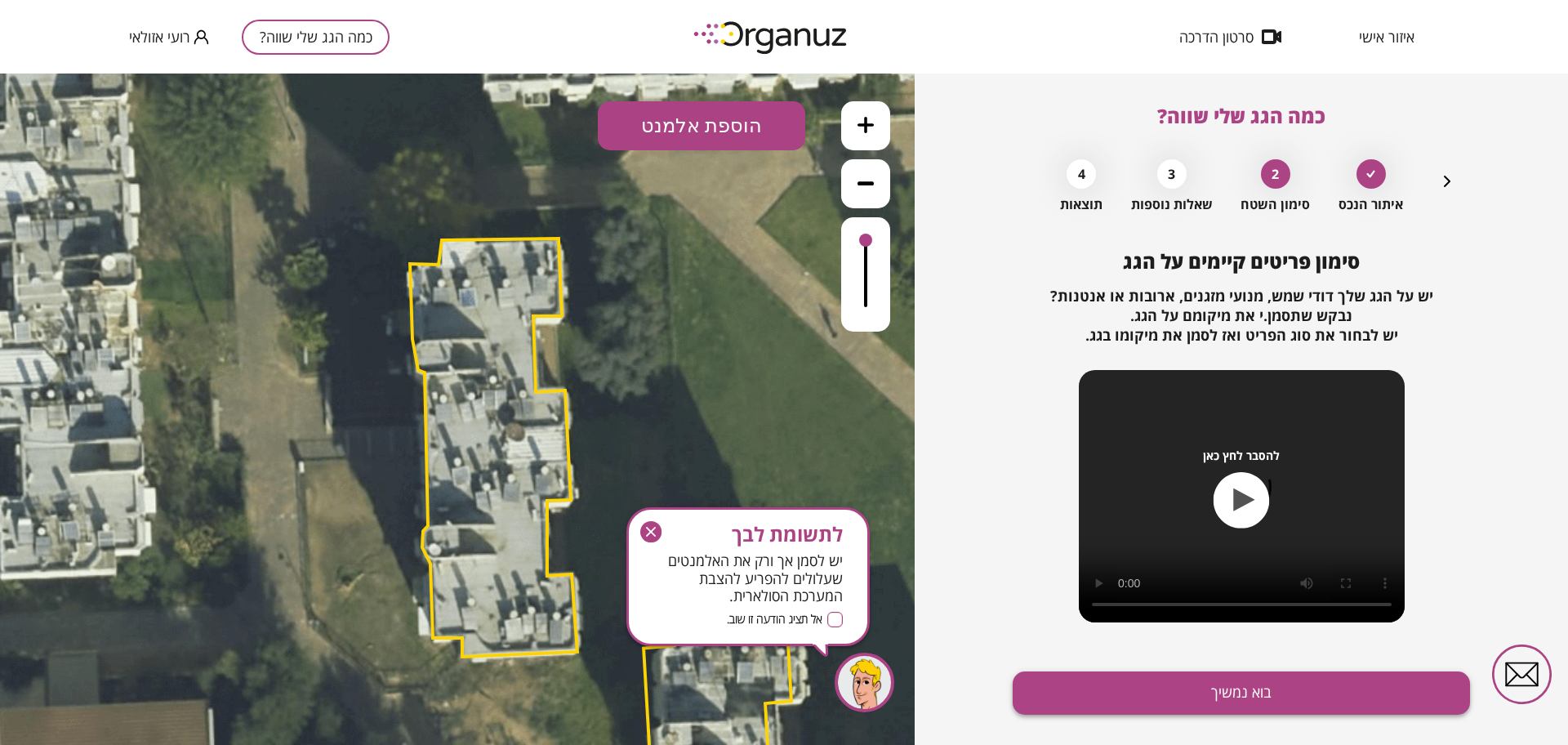
click at [1201, 695] on button "בוא נמשיך" at bounding box center [1241, 692] width 457 height 43
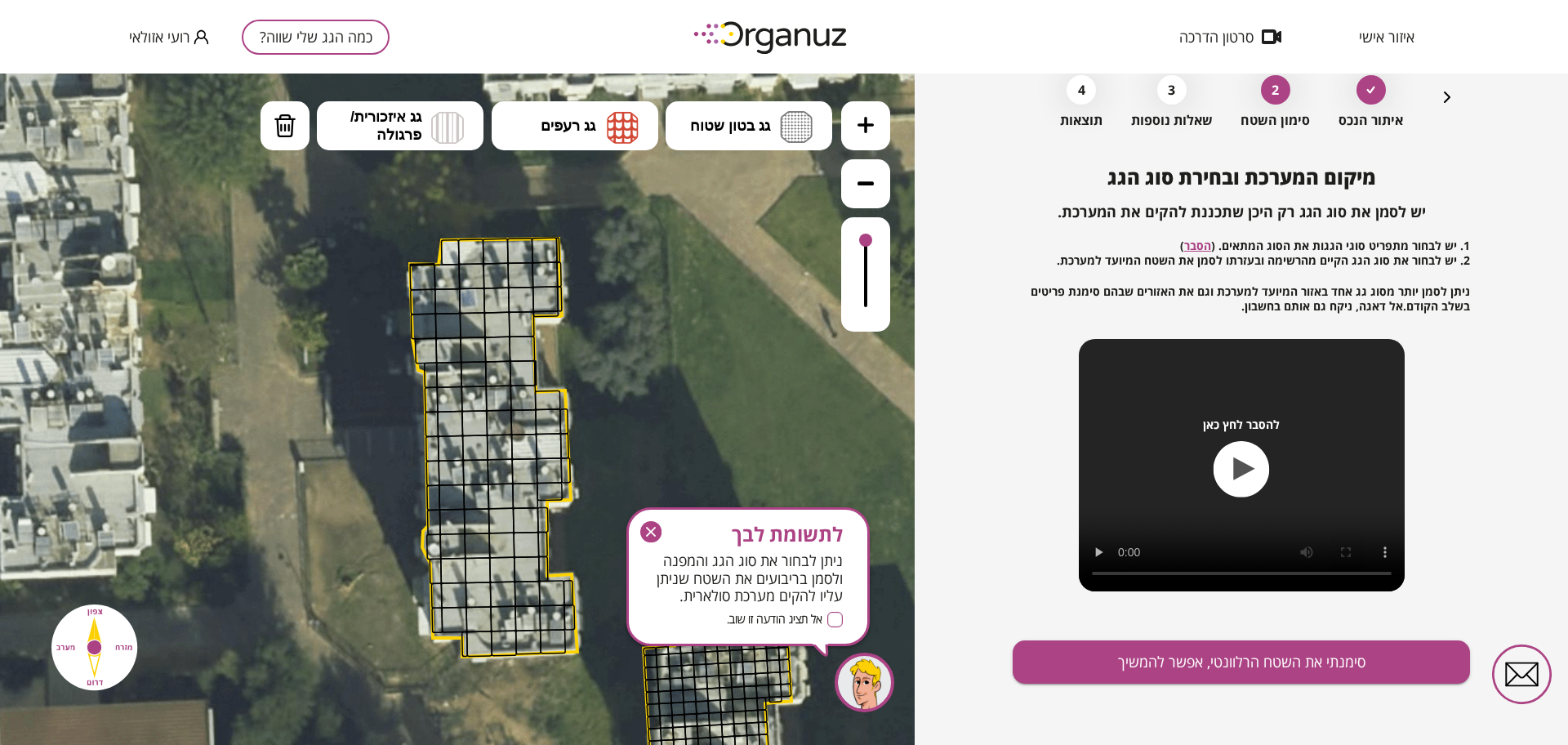
scroll to position [85, 0]
drag, startPoint x: 649, startPoint y: 528, endPoint x: 657, endPoint y: 456, distance: 72.4
click at [649, 528] on icon "button" at bounding box center [650, 531] width 21 height 21
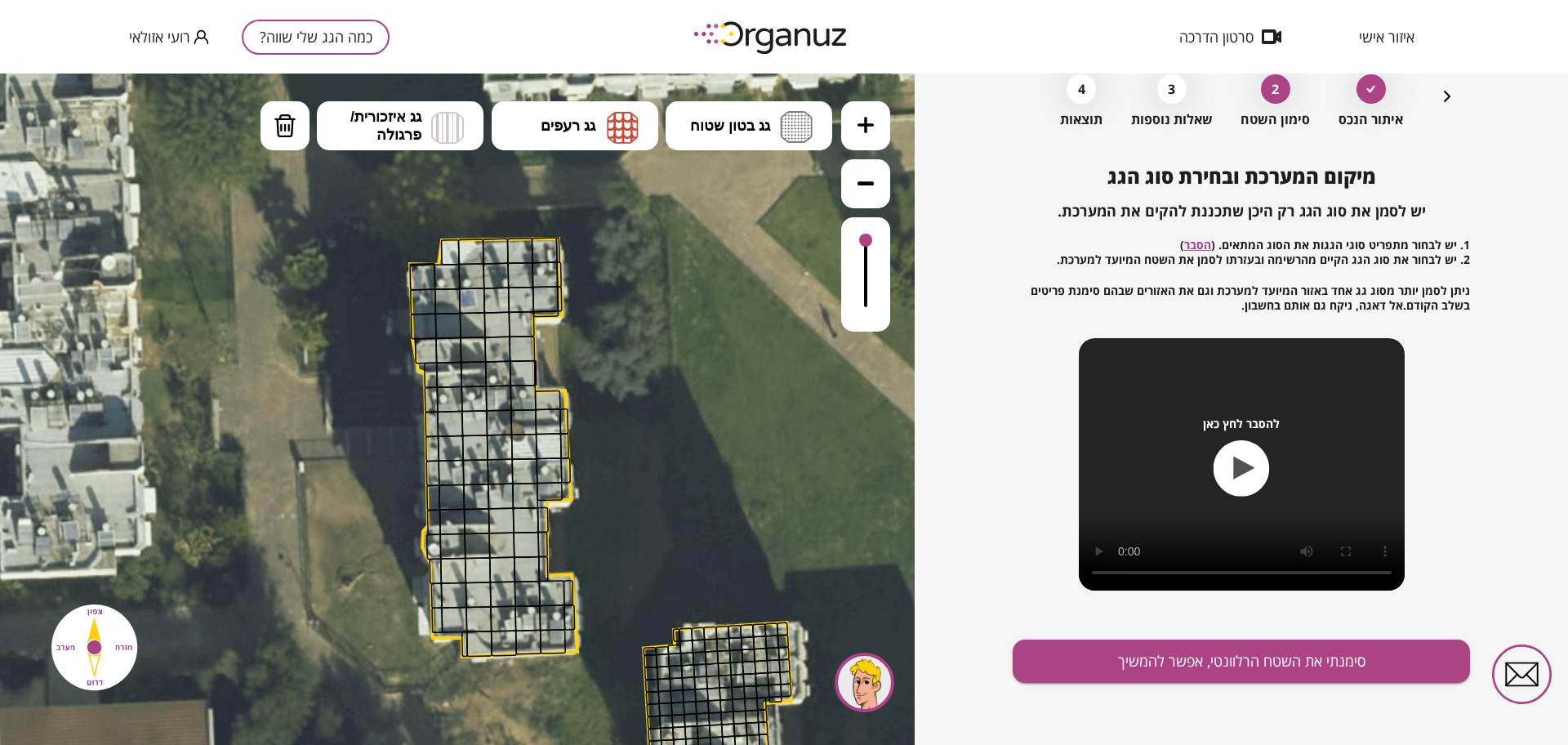
click at [1446, 95] on icon "button" at bounding box center [1447, 96] width 6 height 11
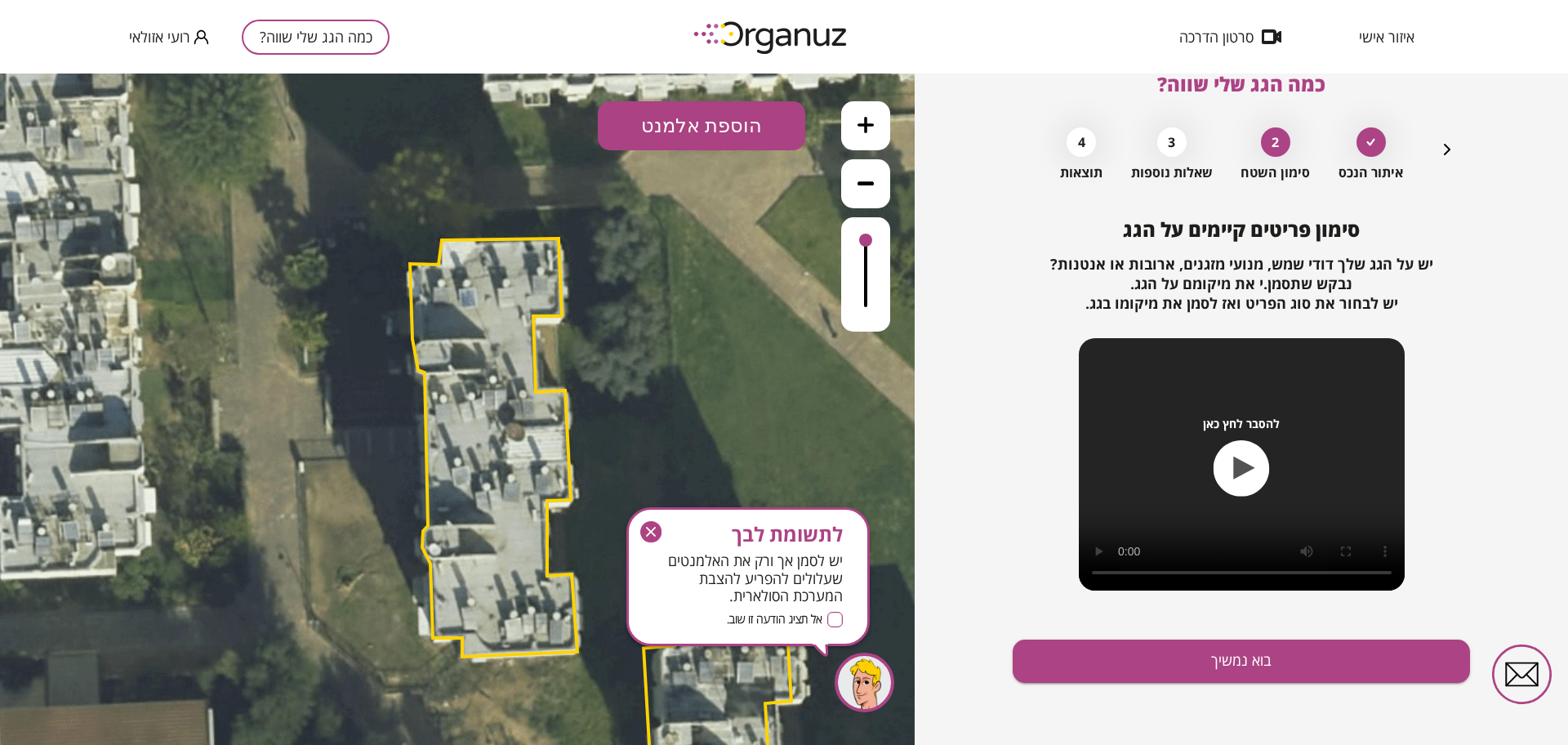
click at [754, 130] on button "הוספת אלמנט" at bounding box center [701, 126] width 208 height 49
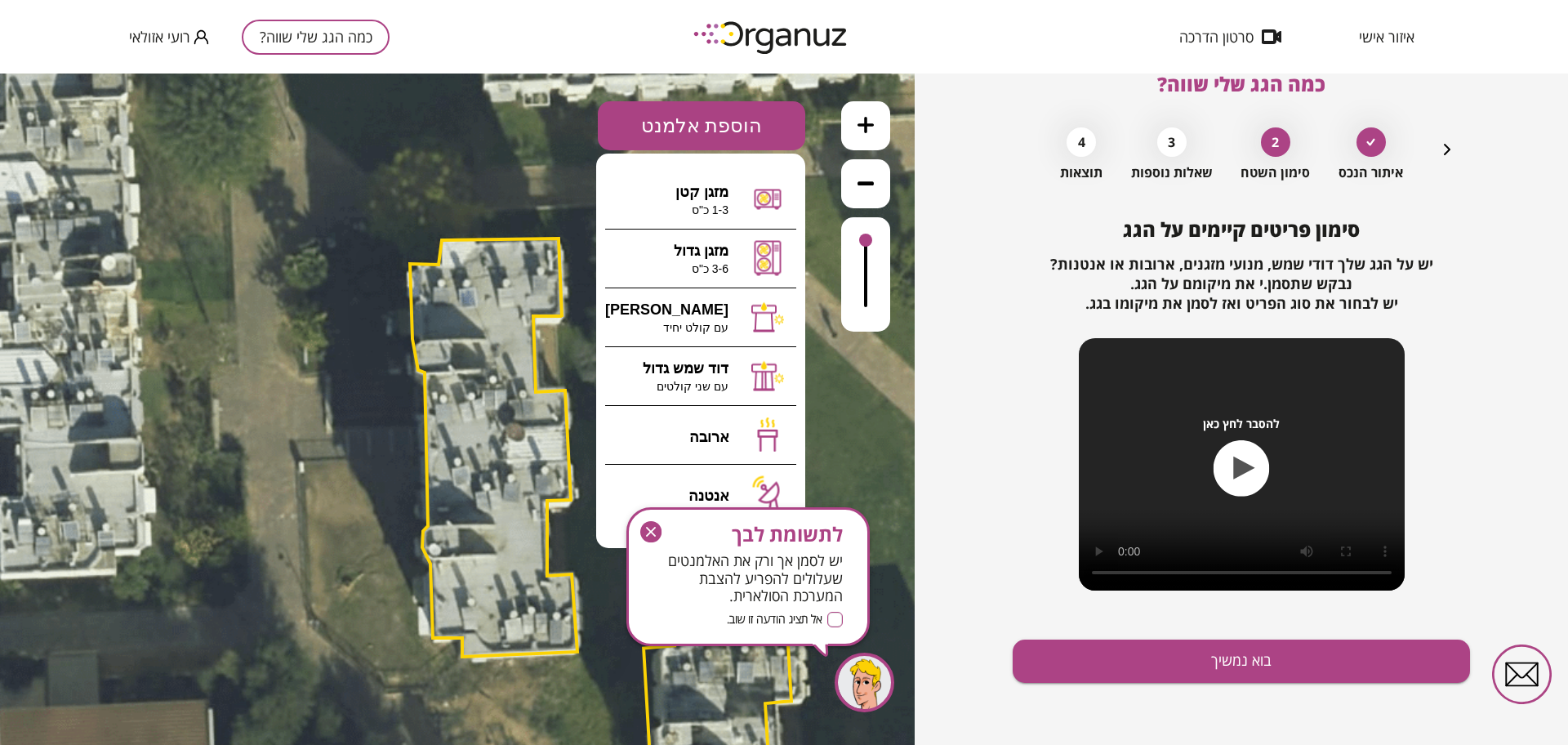
drag, startPoint x: 653, startPoint y: 526, endPoint x: 659, endPoint y: 436, distance: 90.2
click at [653, 526] on icon "button" at bounding box center [650, 531] width 21 height 21
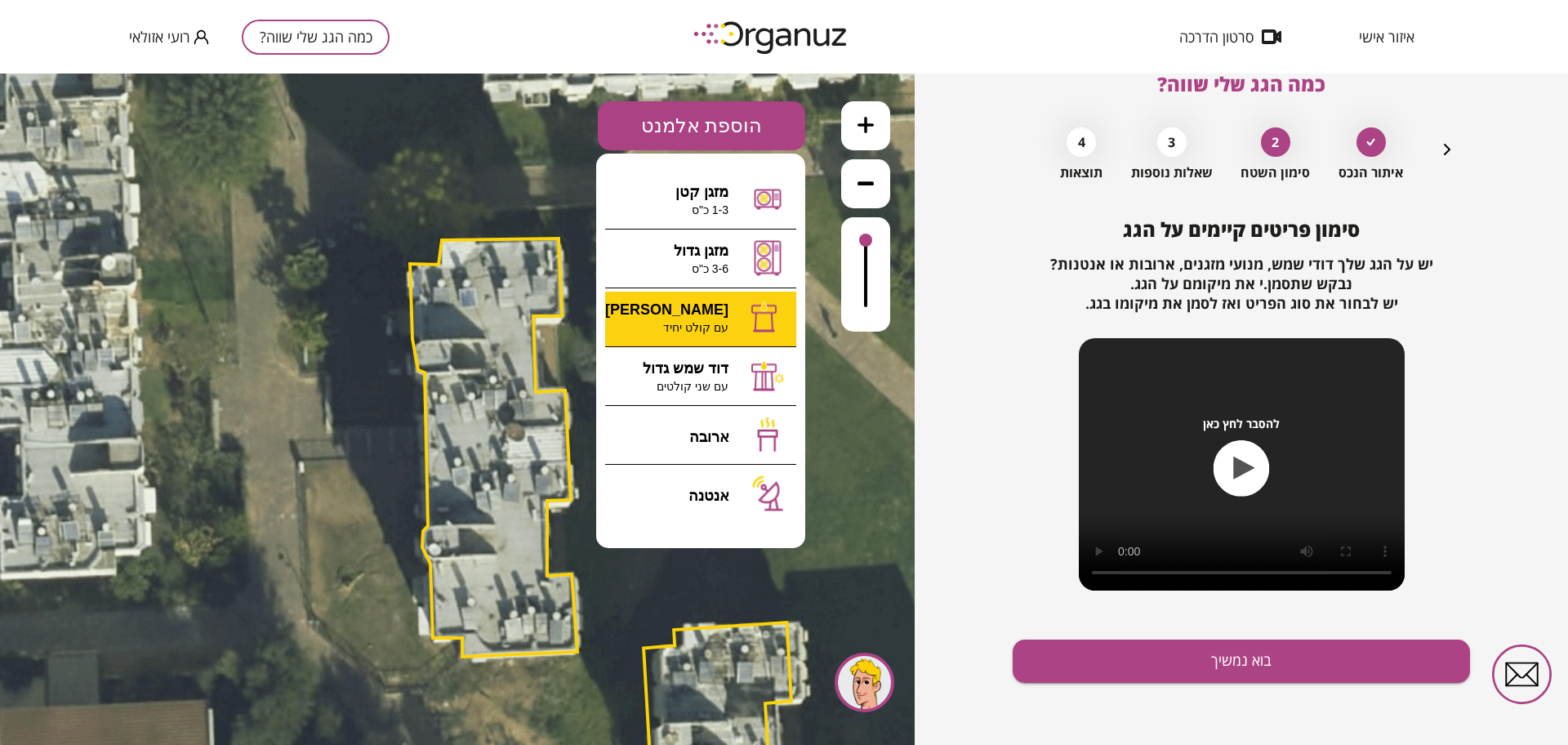
click at [747, 320] on div ".st0 { fill: #FFFFFF; } א" at bounding box center [457, 409] width 915 height 671
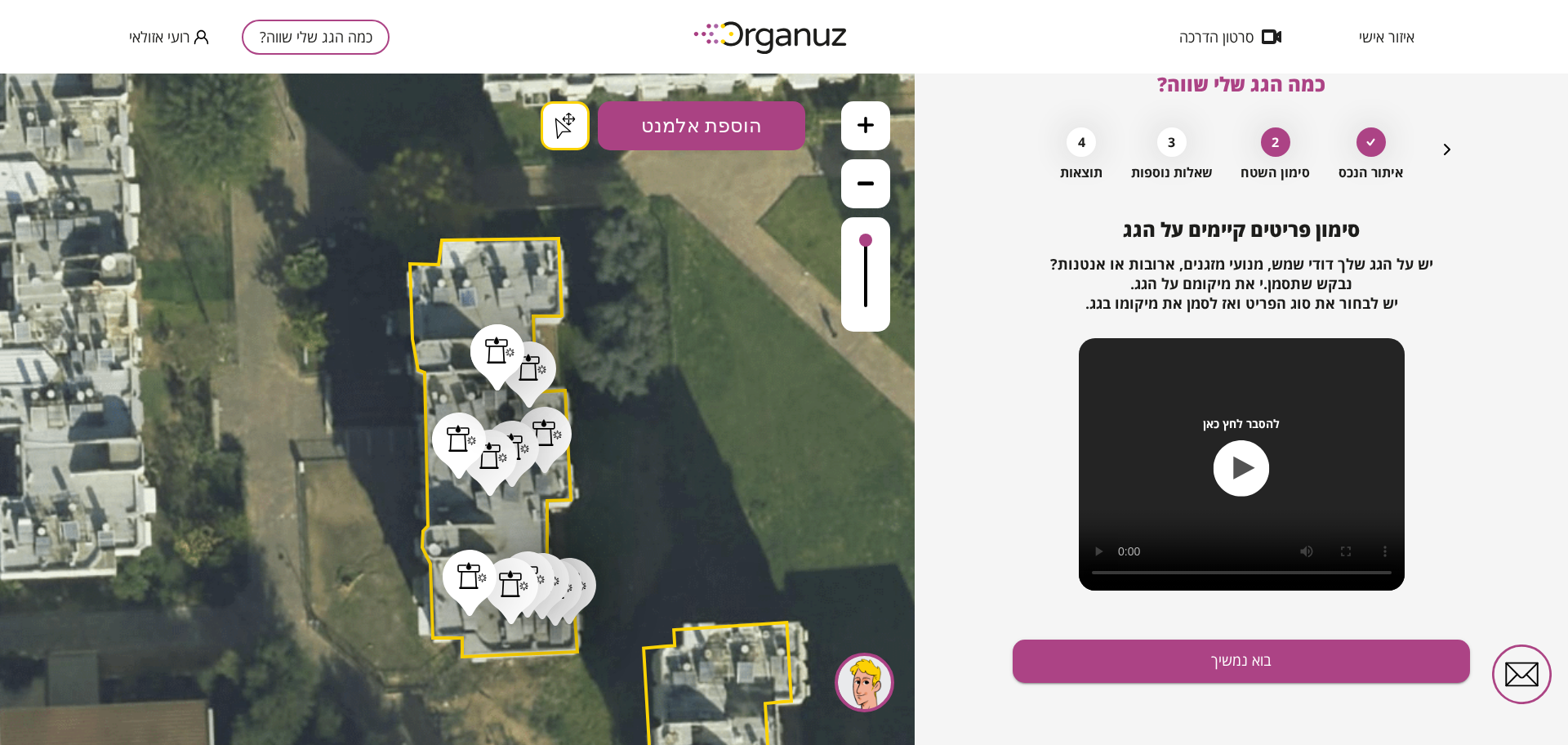
drag, startPoint x: 440, startPoint y: 399, endPoint x: 443, endPoint y: 374, distance: 25.2
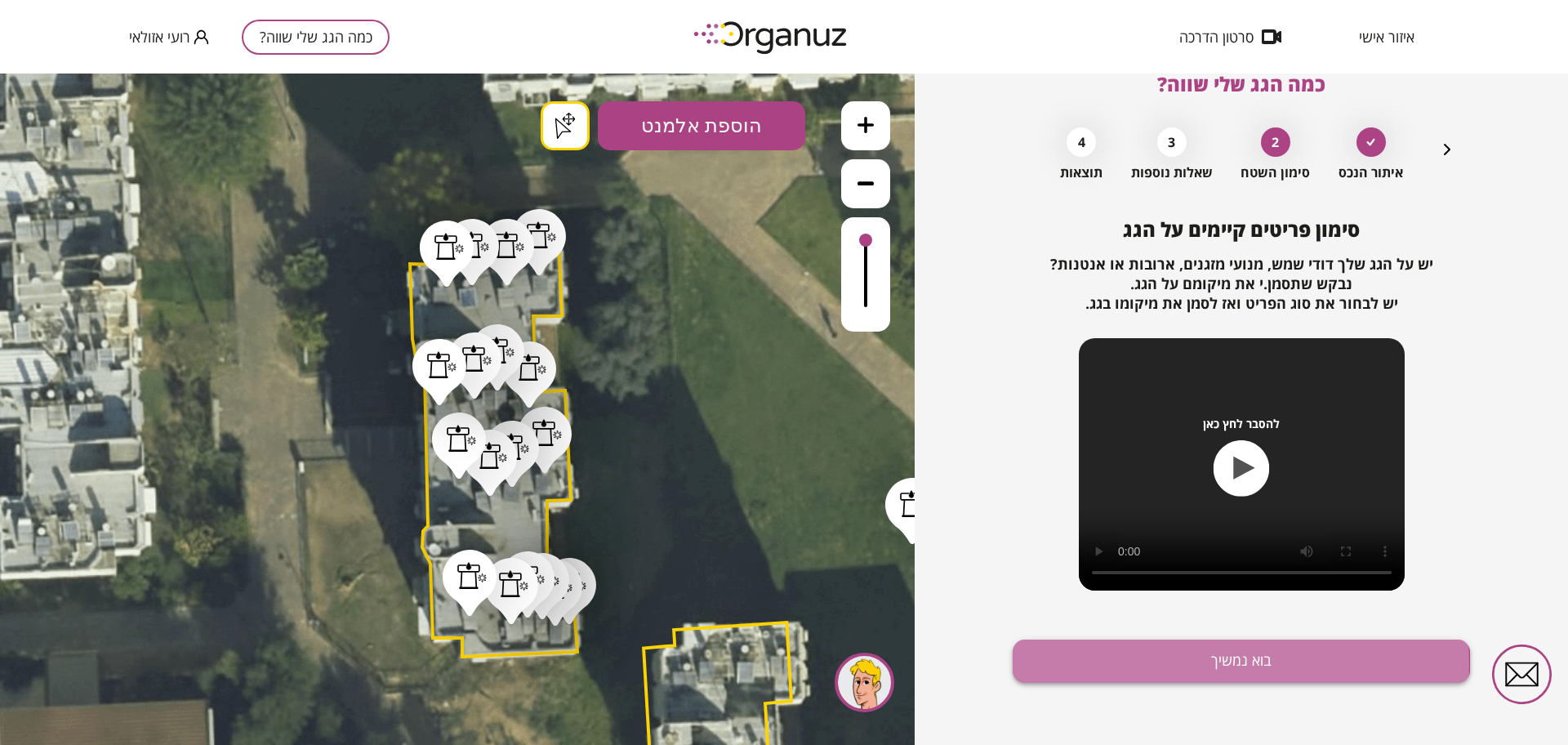
click at [1194, 664] on button "בוא נמשיך" at bounding box center [1241, 661] width 457 height 43
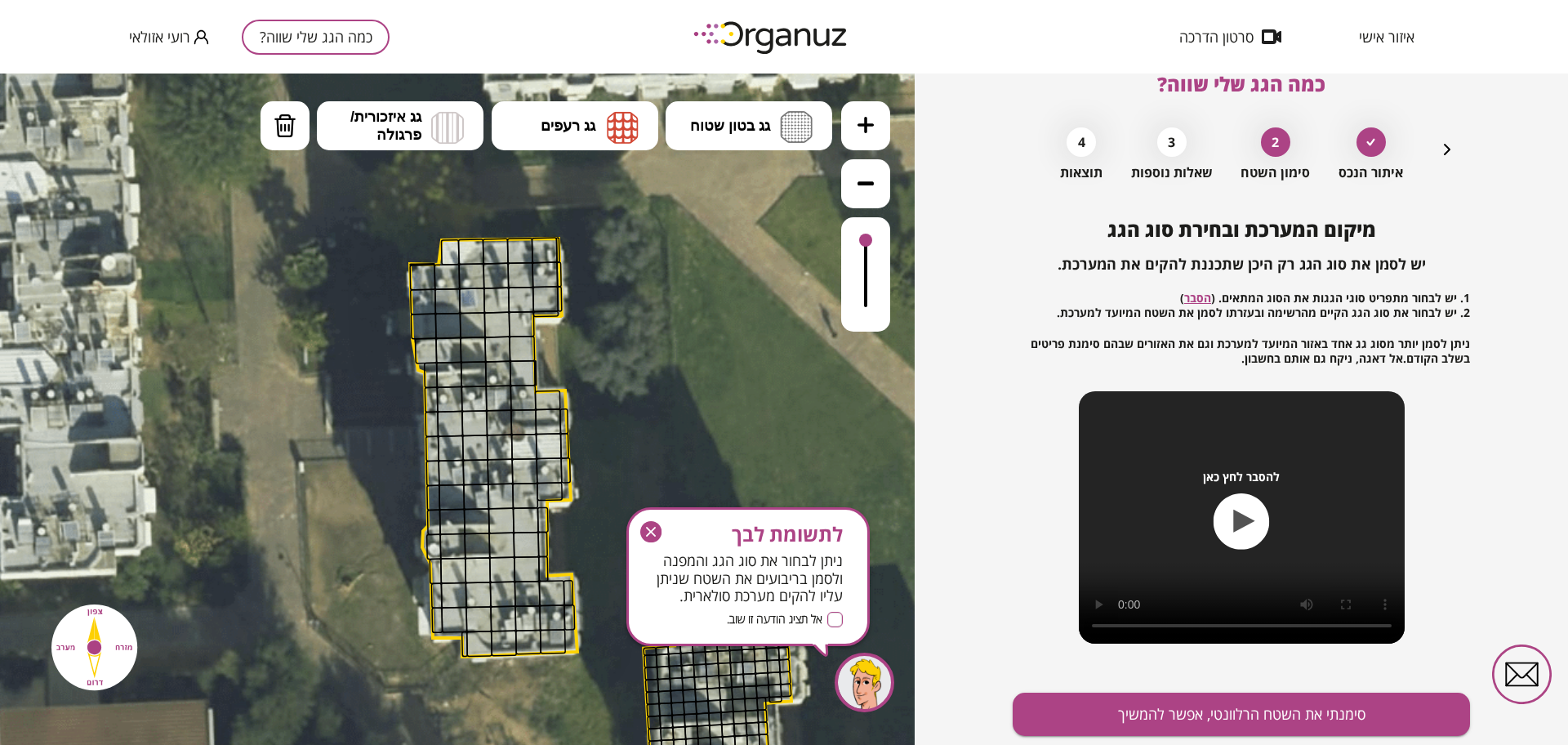
drag, startPoint x: 643, startPoint y: 527, endPoint x: 644, endPoint y: 451, distance: 76.0
click at [643, 527] on icon "button" at bounding box center [650, 531] width 21 height 21
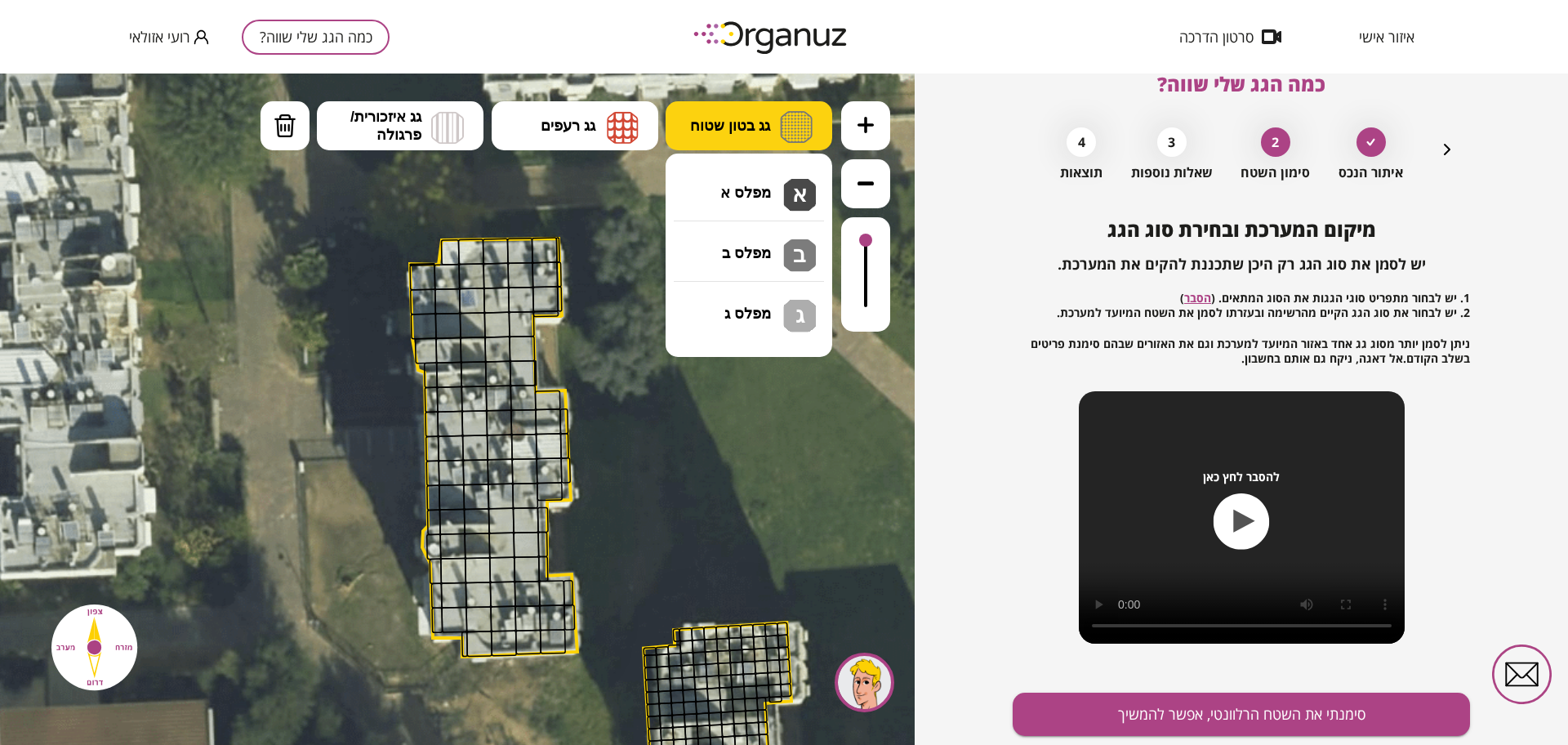
click at [792, 112] on img at bounding box center [796, 126] width 32 height 31
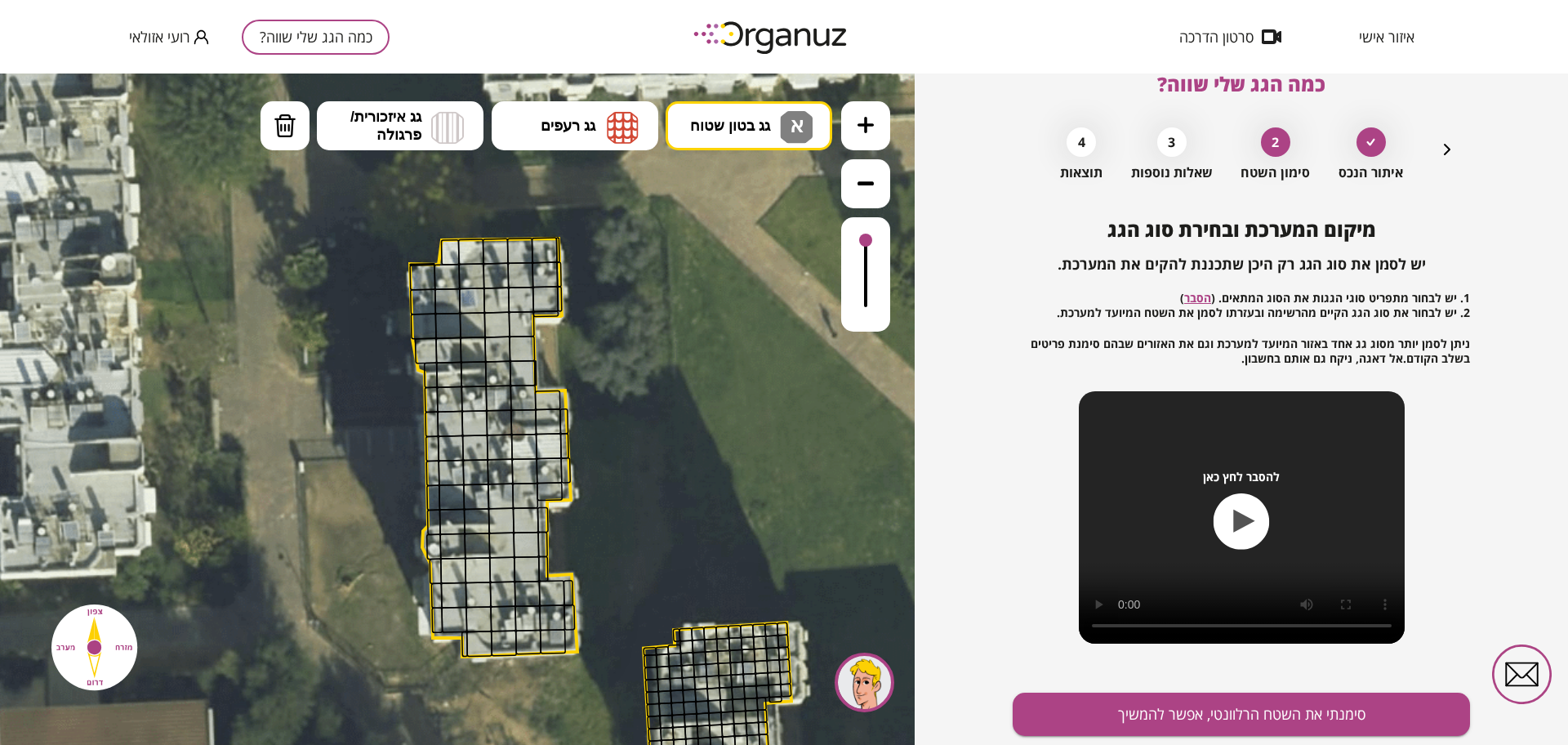
click at [768, 190] on div ".st0 { fill: #FFFFFF; } .st0 { fill: #FFFFFF; }" at bounding box center [457, 409] width 915 height 671
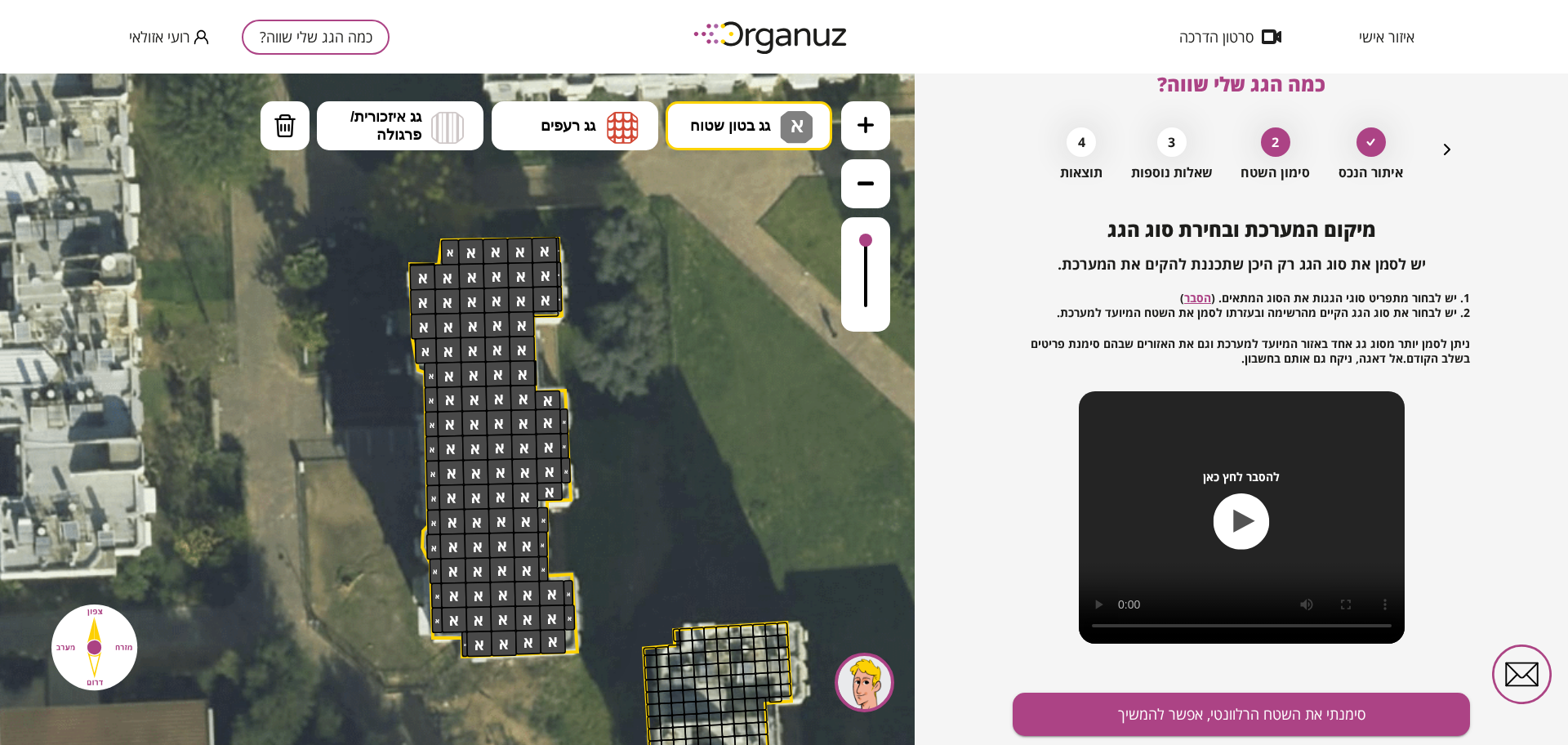
drag, startPoint x: 444, startPoint y: 261, endPoint x: 666, endPoint y: 643, distance: 441.8
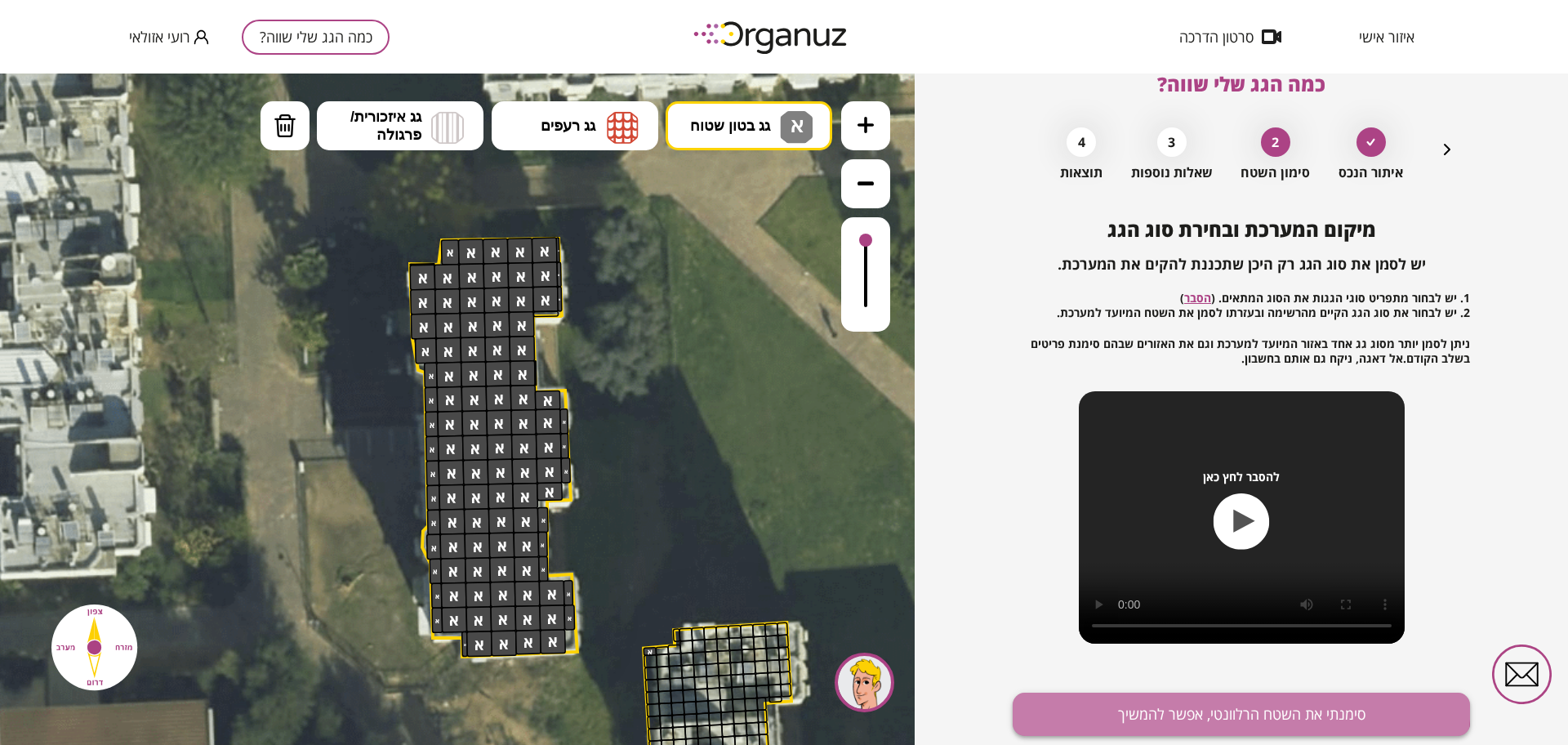
click at [1202, 698] on button "סימנתי את השטח הרלוונטי, אפשר להמשיך" at bounding box center [1241, 714] width 457 height 43
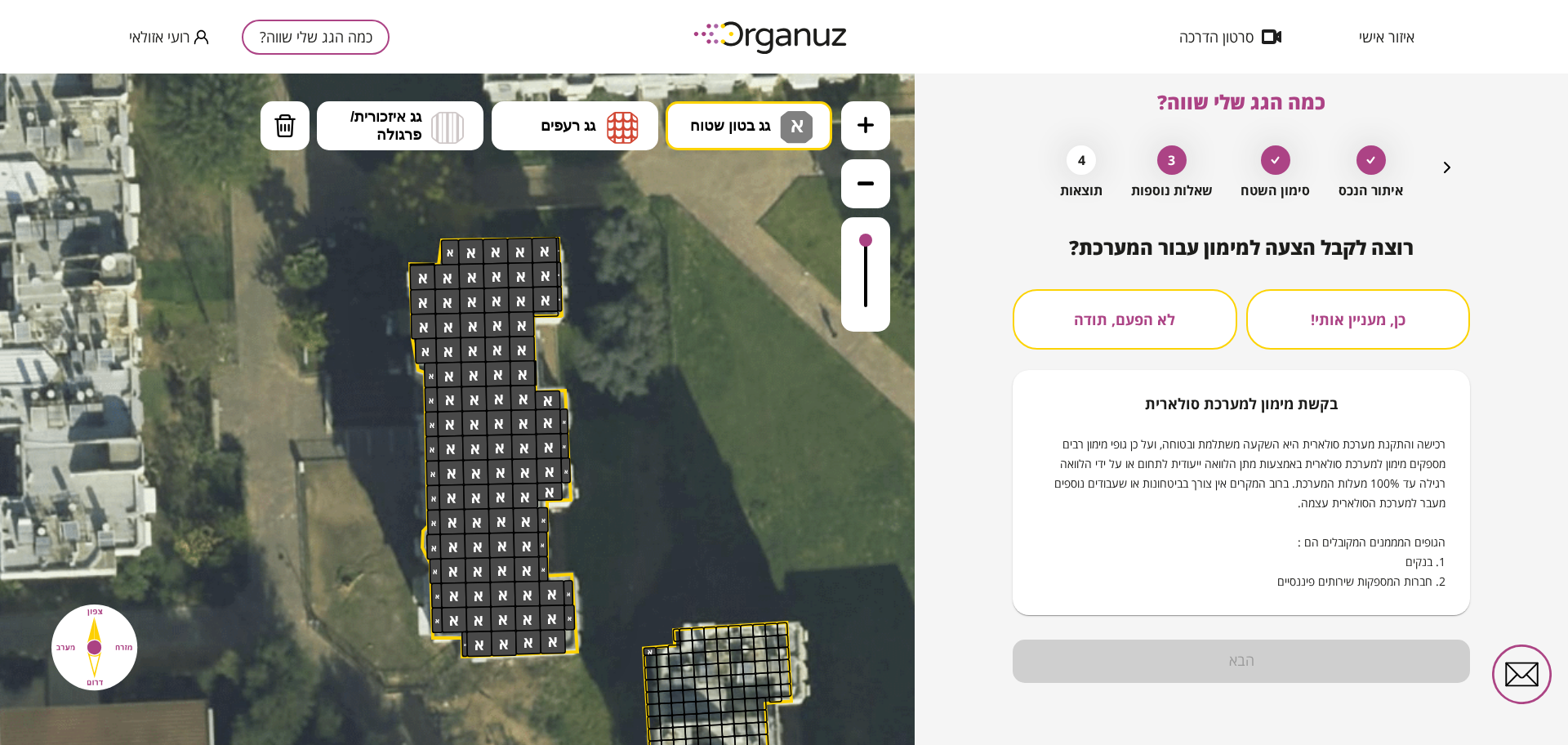
click at [1128, 307] on button "לא הפעם, תודה" at bounding box center [1125, 318] width 224 height 60
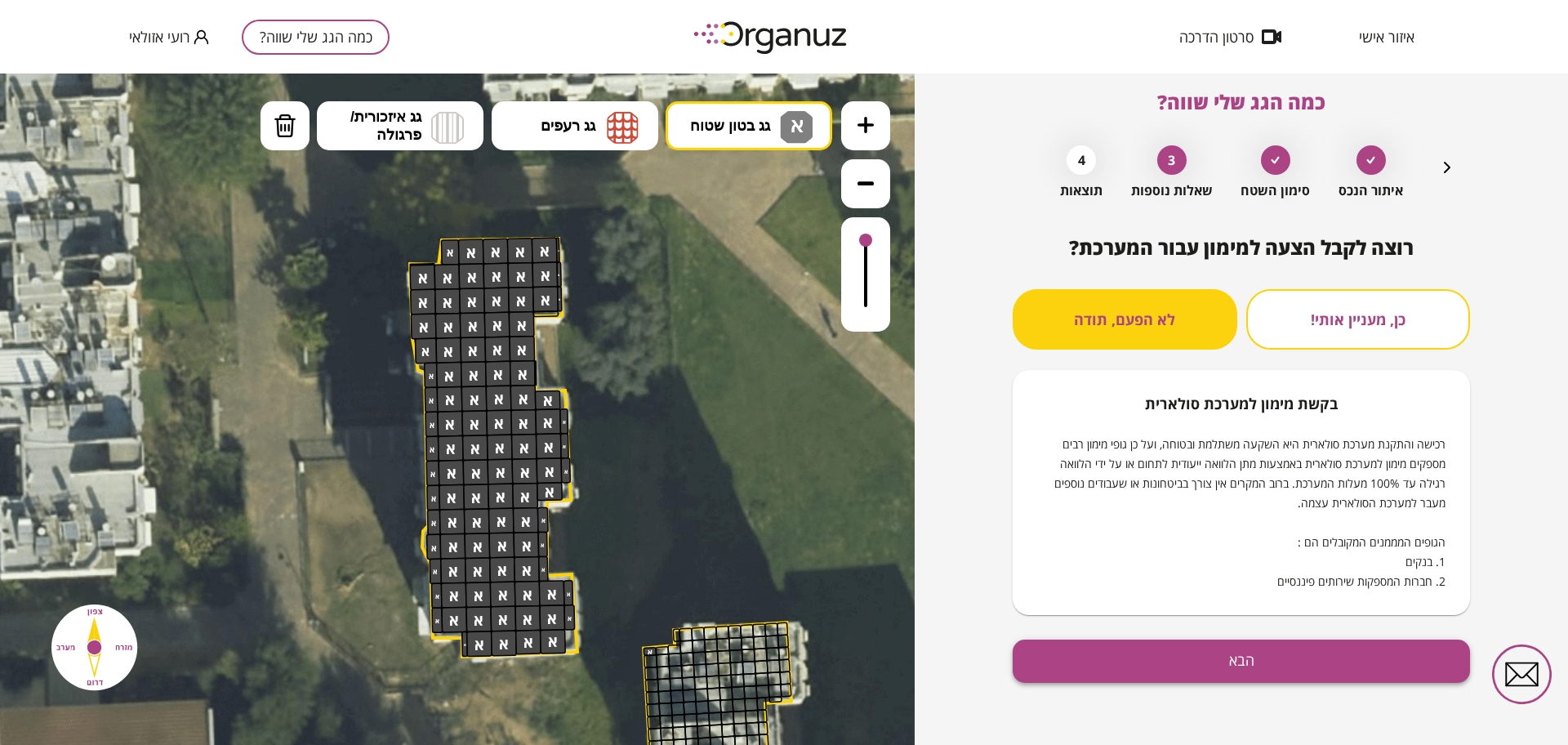
click at [1092, 647] on button "הבא" at bounding box center [1241, 661] width 457 height 43
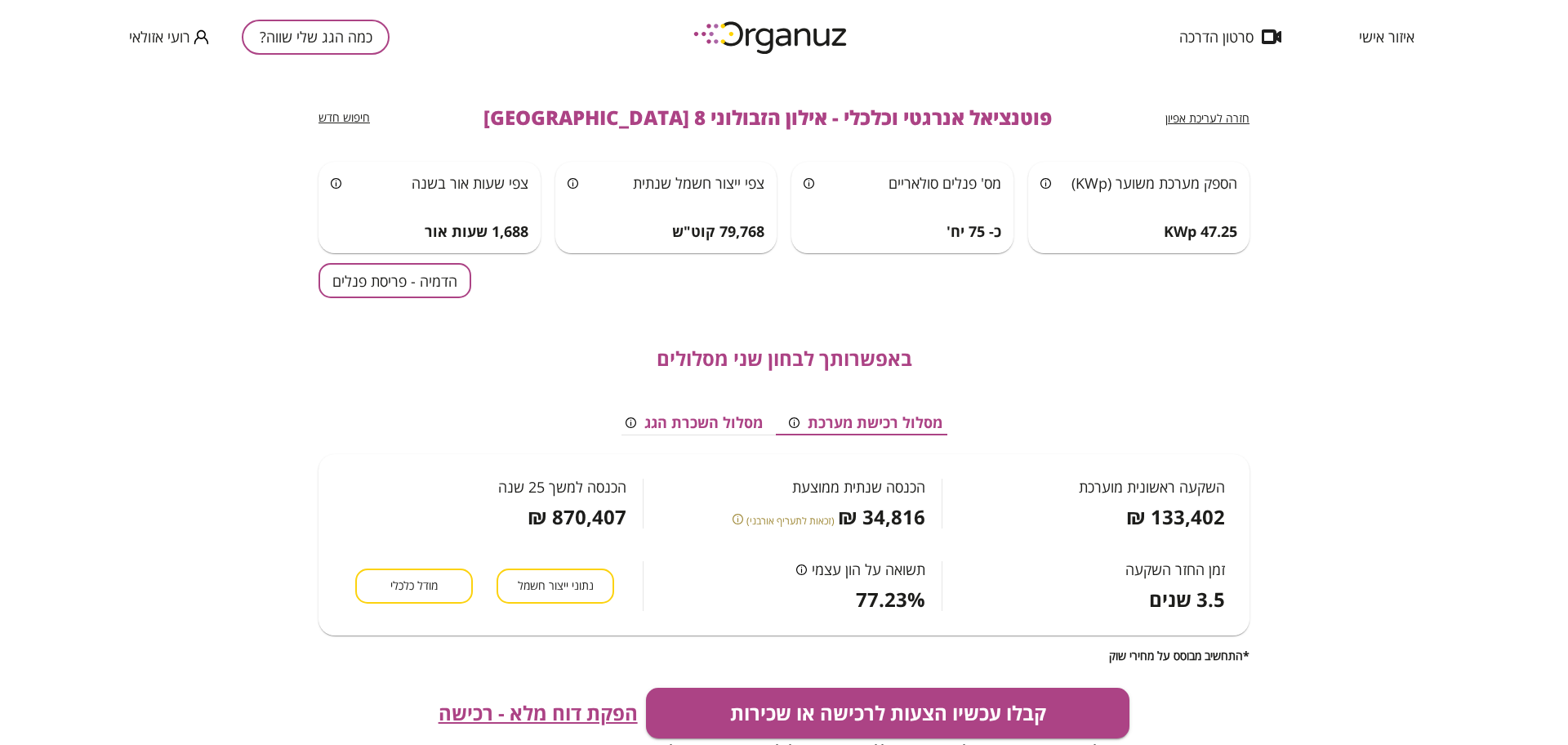
click at [440, 300] on div "באפשרותך לבחון שני מסלולים מסלול רכישת מערכת מסלול השכרת הגג השקעה ראשונית מוער…" at bounding box center [784, 480] width 931 height 364
click at [438, 275] on button "הדמיה - פריסת פנלים" at bounding box center [394, 281] width 152 height 35
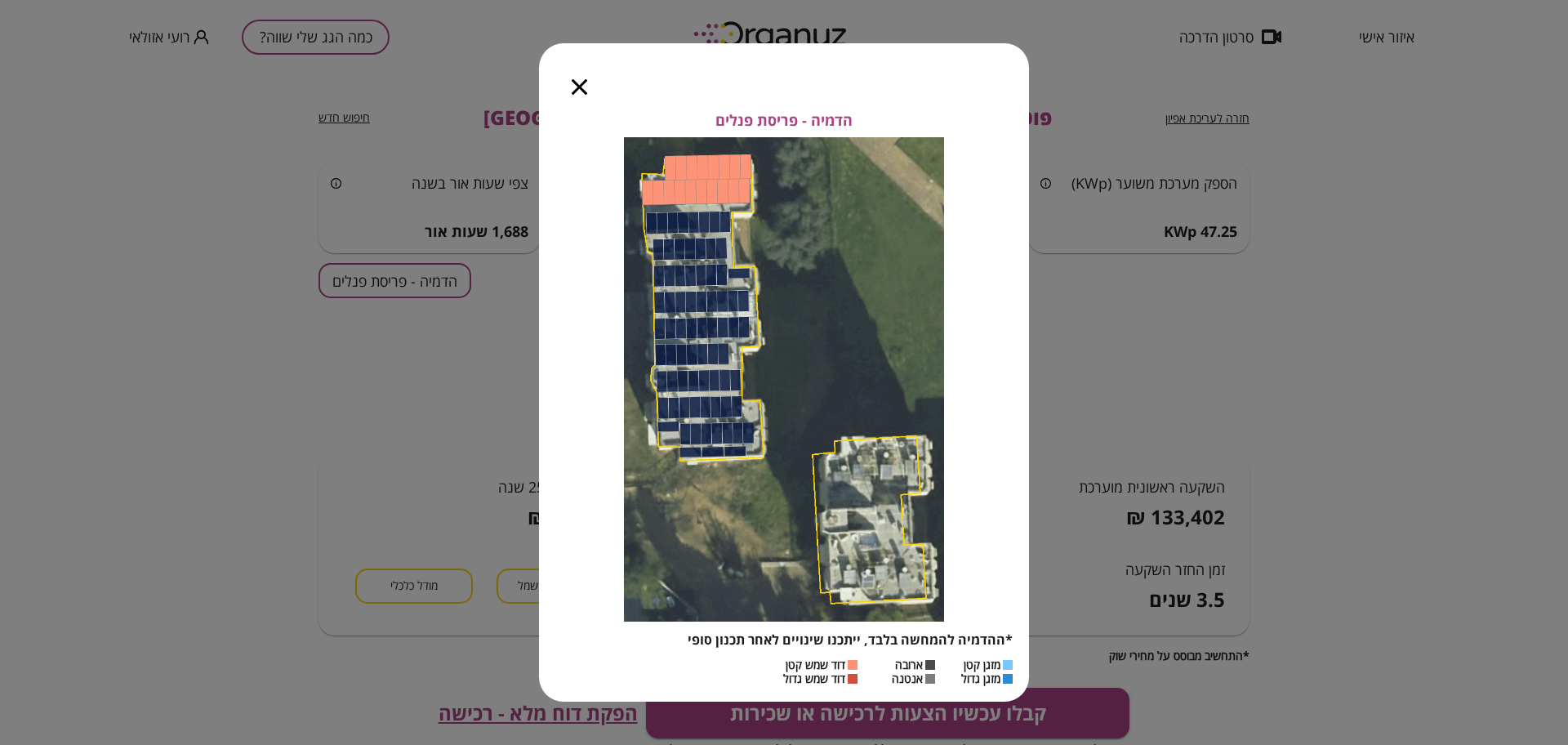
click at [585, 82] on icon "button" at bounding box center [579, 87] width 16 height 16
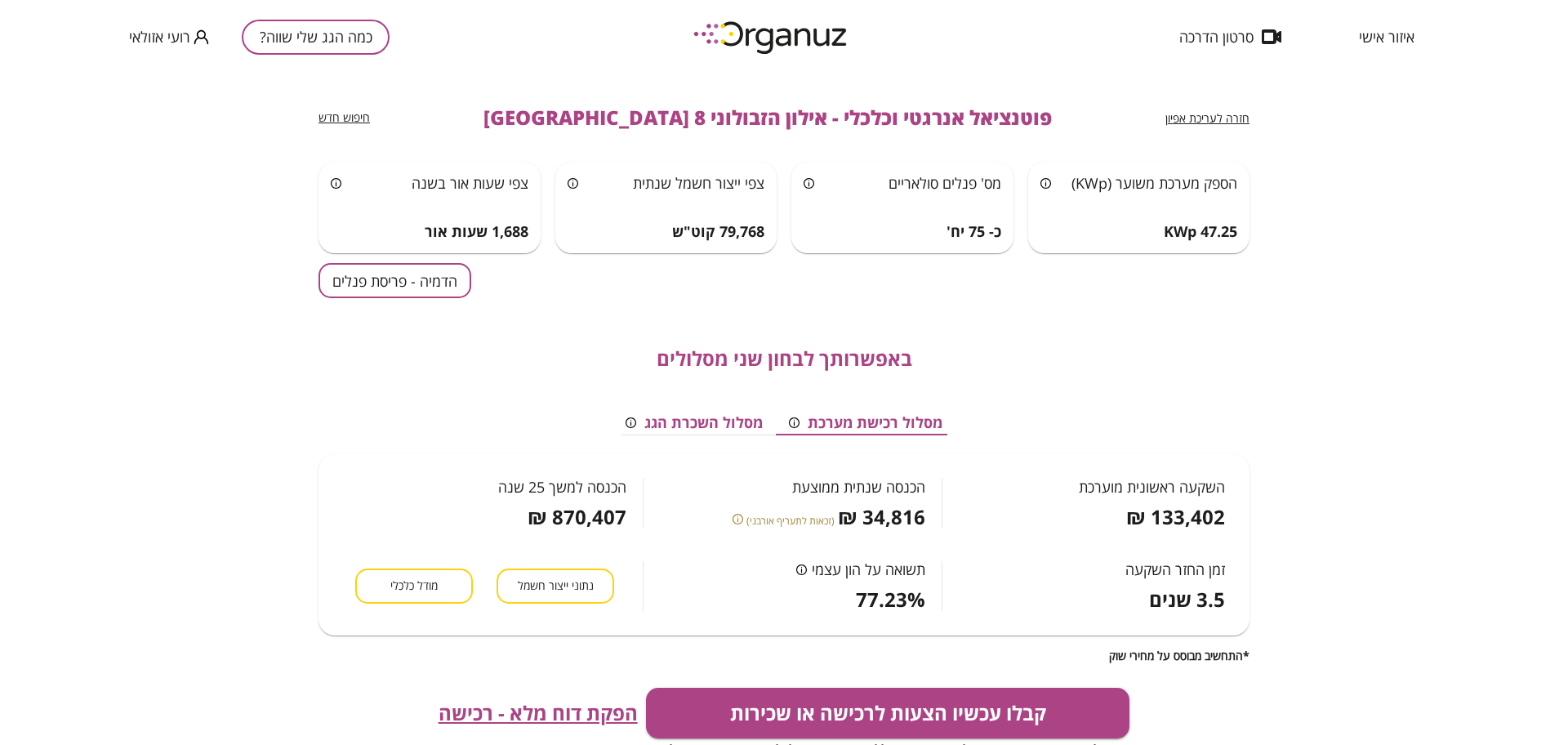
click at [702, 110] on span "פוטנציאל אנרגטי וכלכלי - אילון הזבולוני 8 [GEOGRAPHIC_DATA]" at bounding box center [768, 117] width 569 height 23
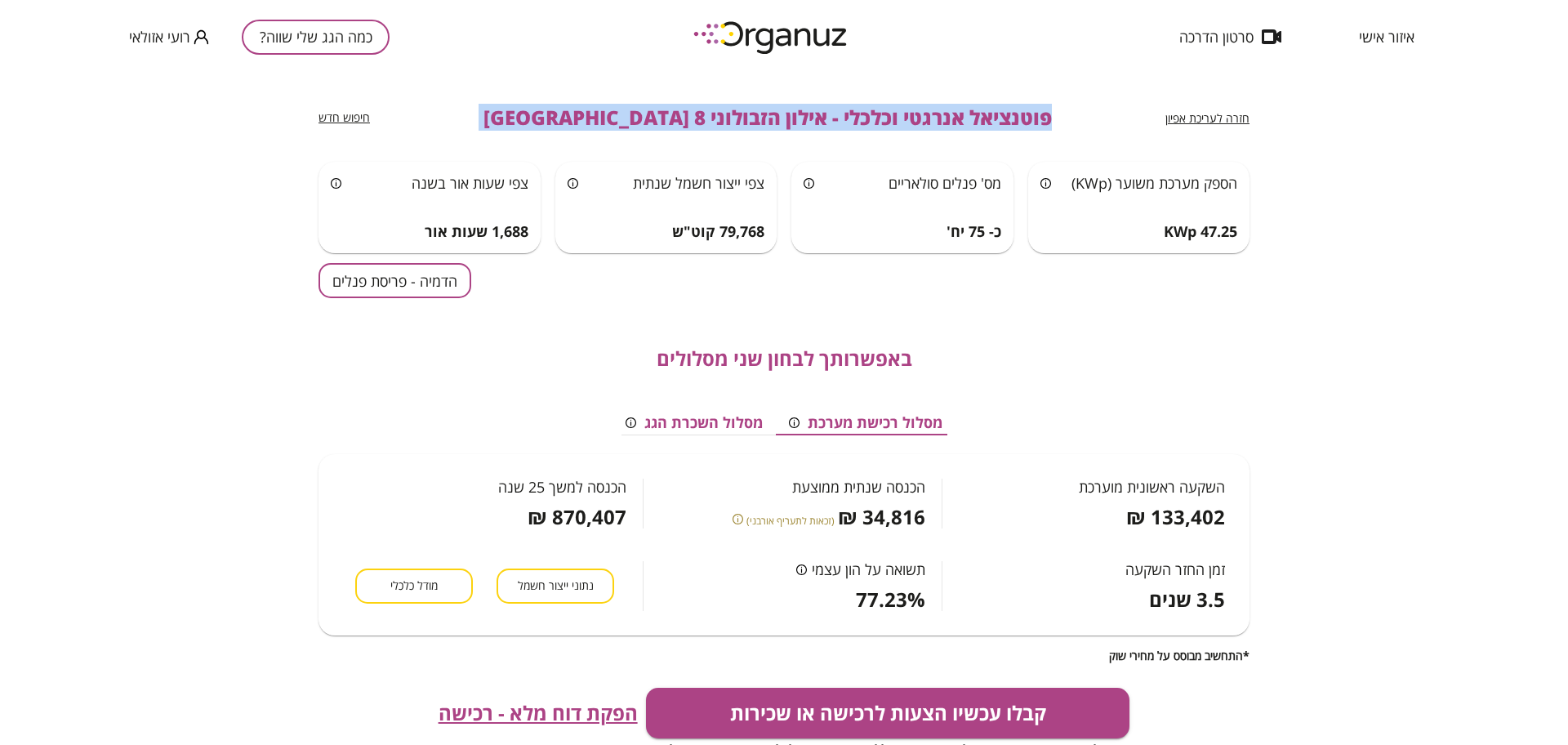
click at [702, 110] on span "פוטנציאל אנרגטי וכלכלי - אילון הזבולוני 8 [GEOGRAPHIC_DATA]" at bounding box center [768, 117] width 569 height 23
click at [800, 112] on span "פוטנציאל אנרגטי וכלכלי - אילון הזבולוני 8 [GEOGRAPHIC_DATA]" at bounding box center [768, 117] width 569 height 23
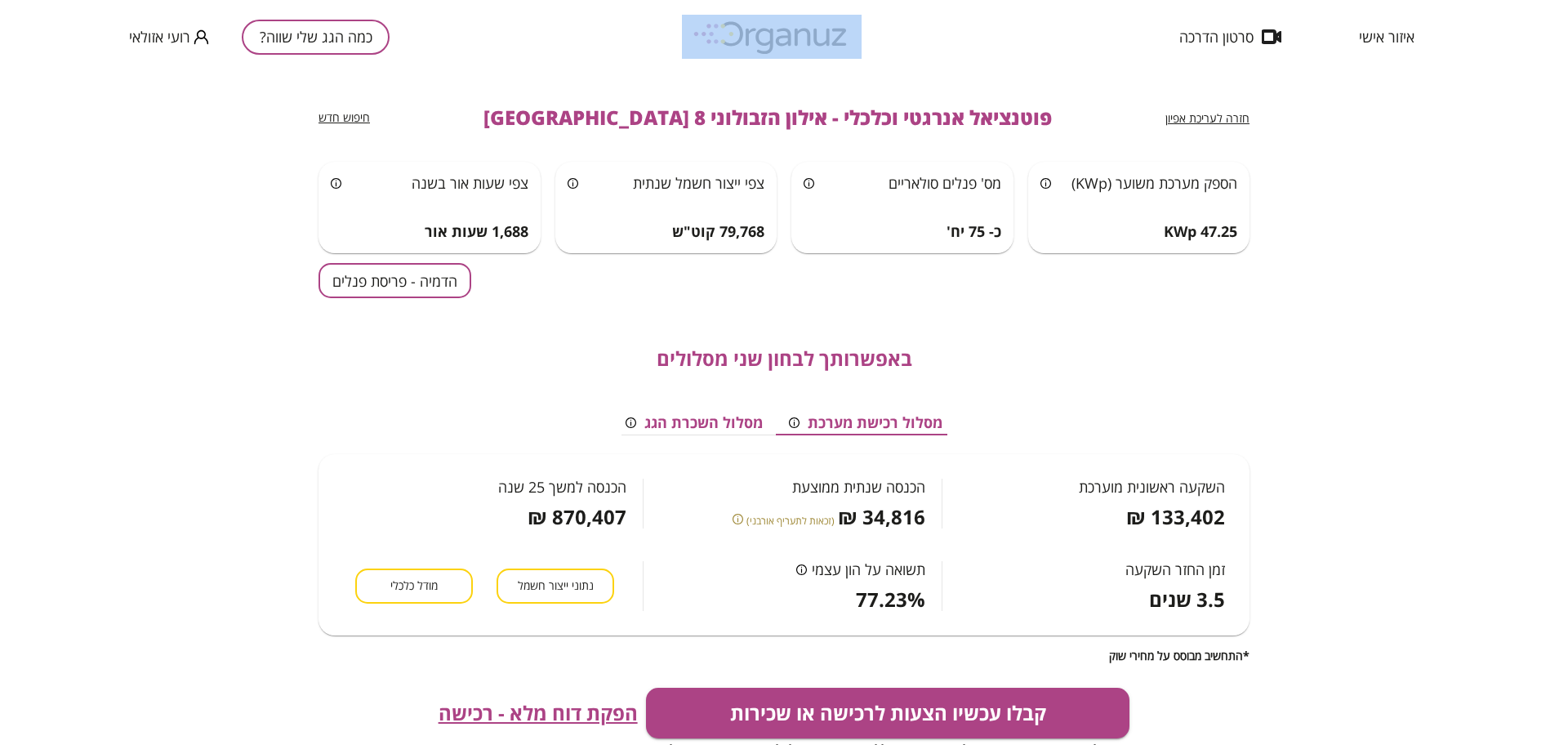
drag, startPoint x: 908, startPoint y: 53, endPoint x: 704, endPoint y: 51, distance: 204.0
click at [704, 51] on div "איזור אישי סרטון הדרכה כמה הגג שלי שווה? רועי אזולאי" at bounding box center [784, 37] width 1568 height 74
click at [523, 46] on div "איזור אישי סרטון הדרכה כמה הגג שלי שווה? רועי אזולאי" at bounding box center [784, 37] width 1568 height 74
click at [410, 569] on button "מודל כלכלי" at bounding box center [414, 586] width 117 height 35
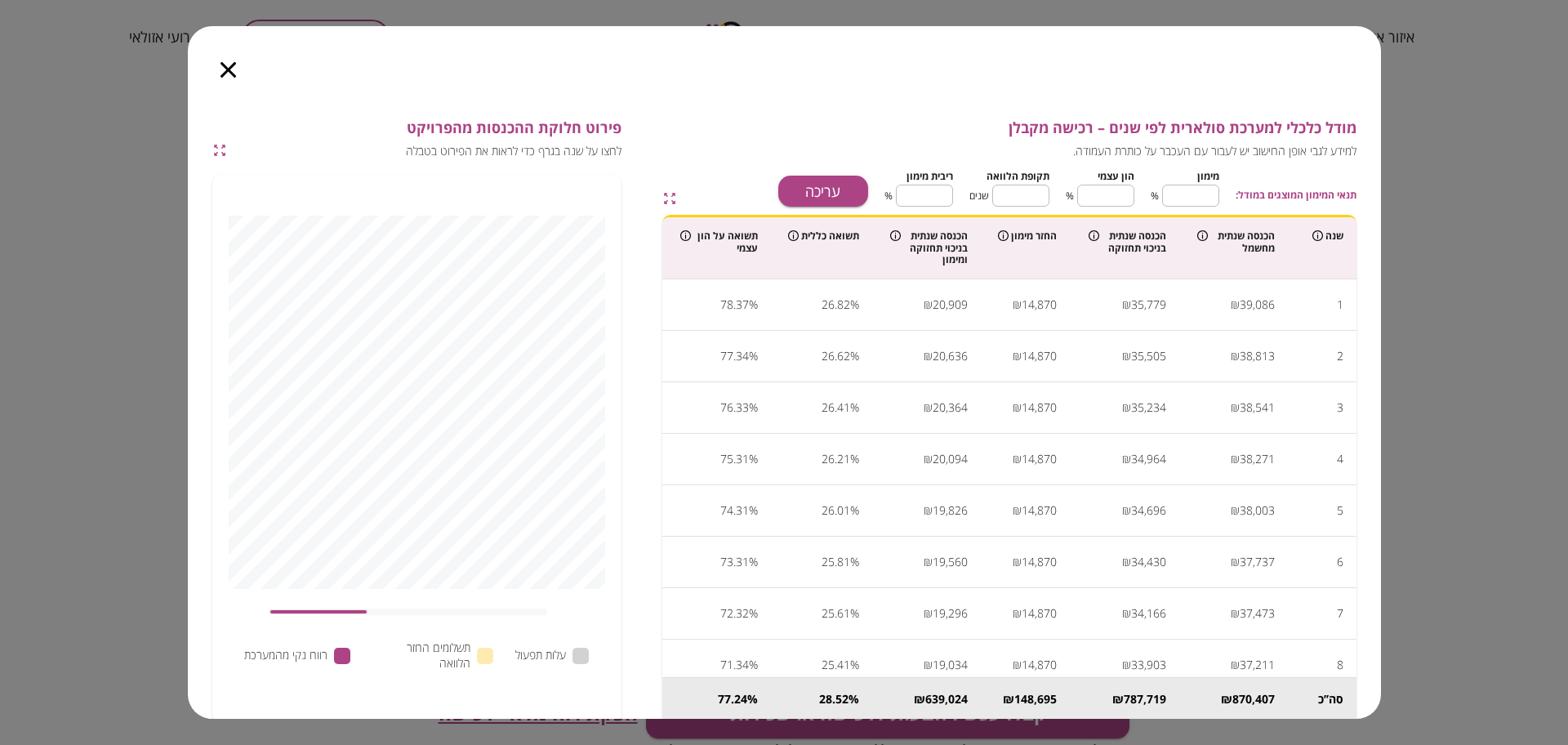
drag, startPoint x: 980, startPoint y: 320, endPoint x: 970, endPoint y: 321, distance: 10.0
click at [972, 323] on td "20,909 ₪" at bounding box center [927, 305] width 109 height 52
click at [227, 73] on icon "button" at bounding box center [228, 69] width 16 height 16
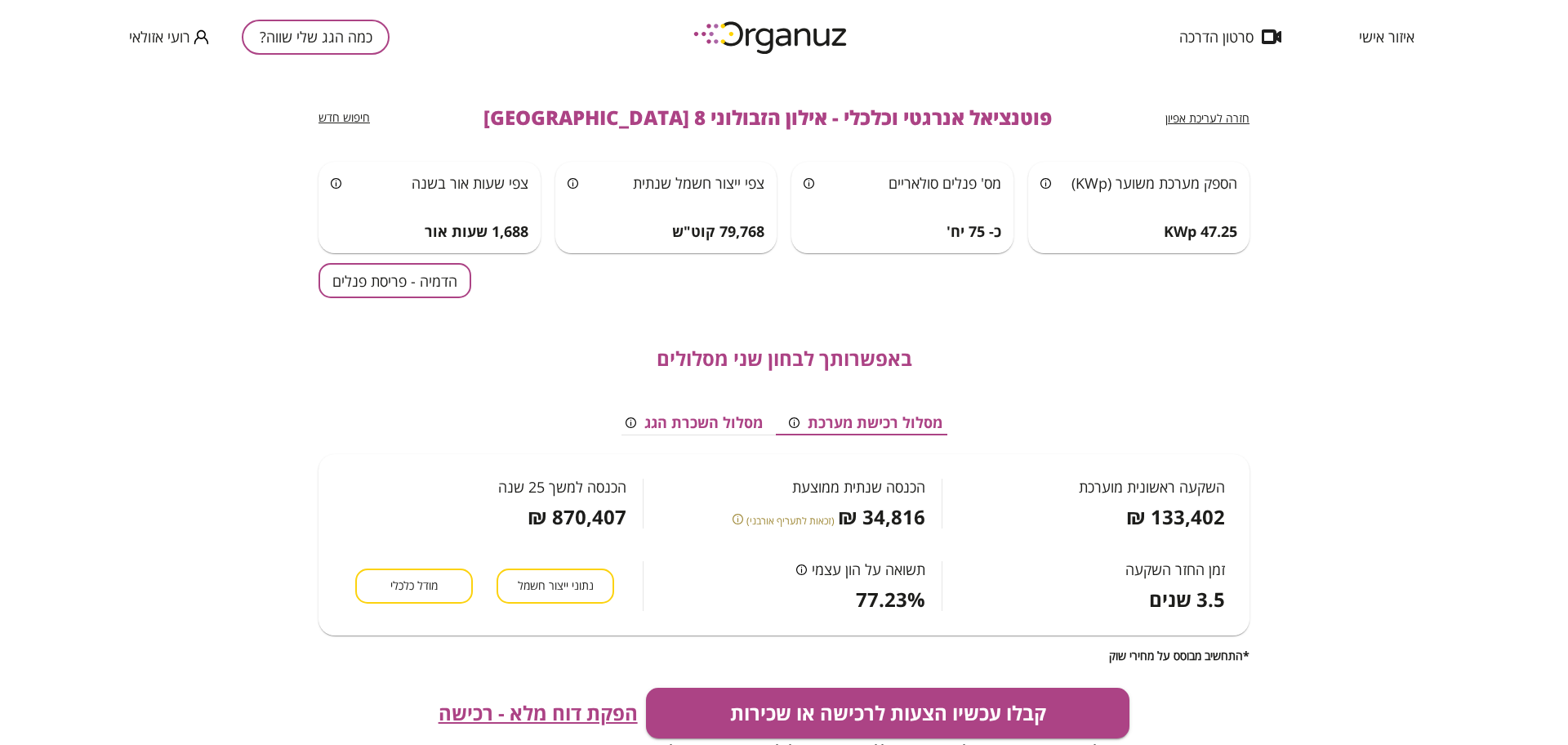
click at [485, 718] on span "הפקת דוח מלא - רכישה" at bounding box center [538, 713] width 199 height 23
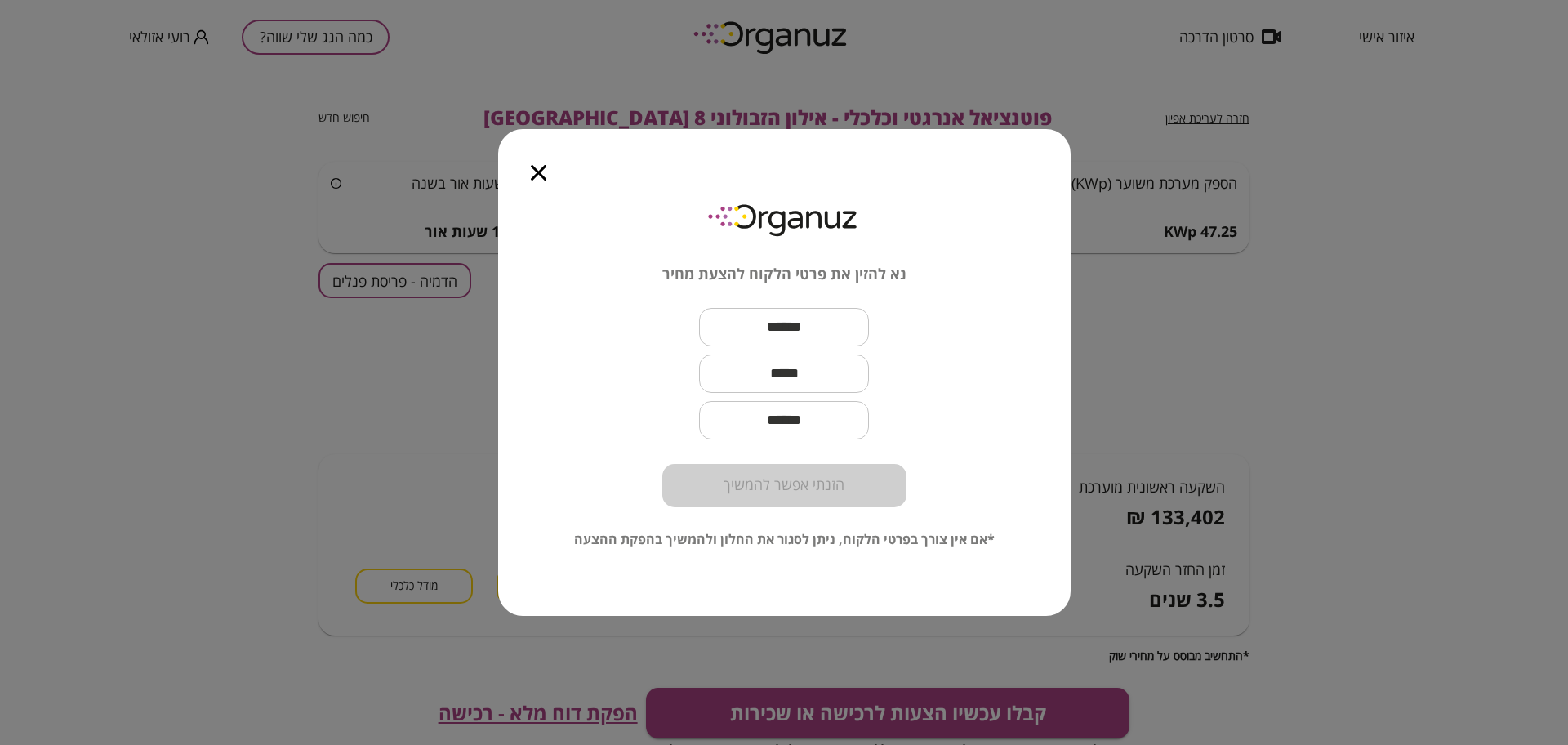
click at [537, 176] on icon "button" at bounding box center [538, 173] width 16 height 16
